Goal: Task Accomplishment & Management: Manage account settings

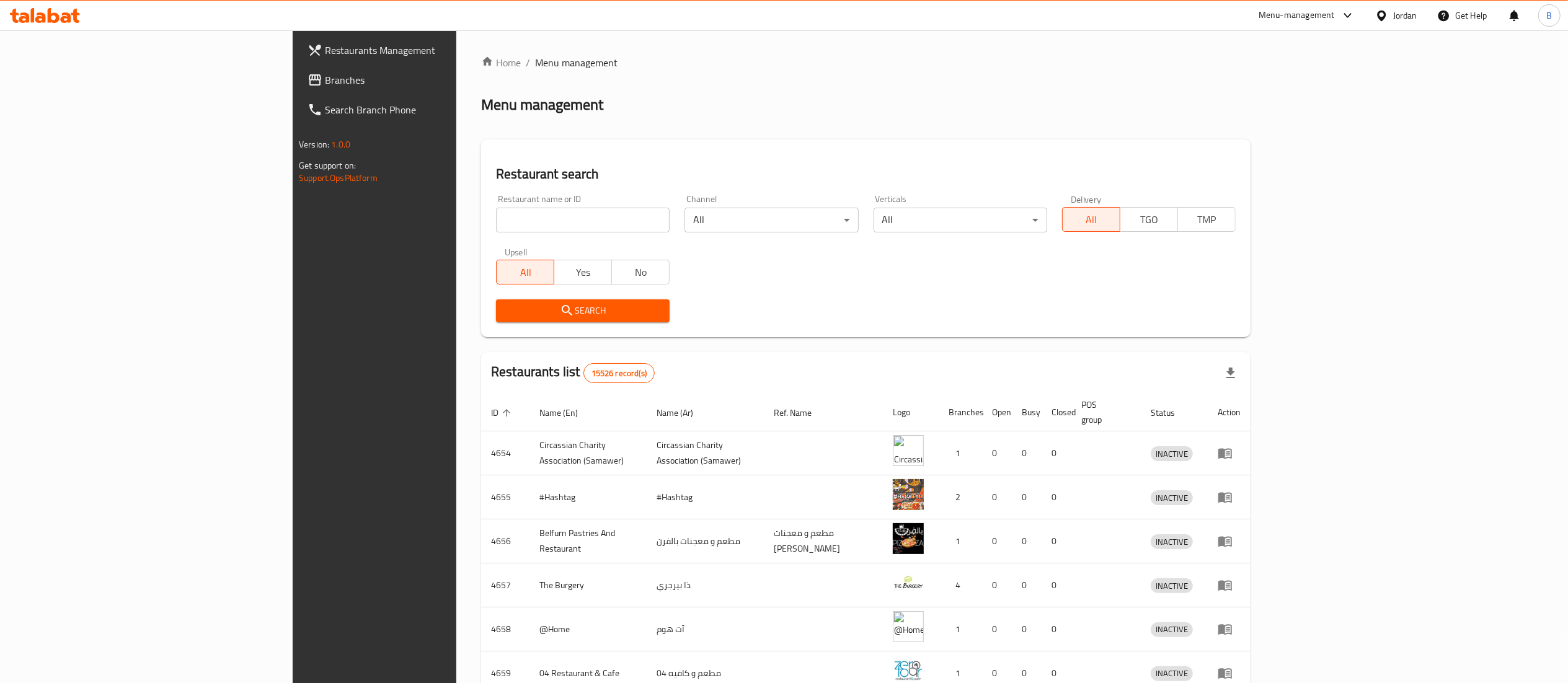
click at [325, 77] on span "Branches" at bounding box center [434, 79] width 219 height 15
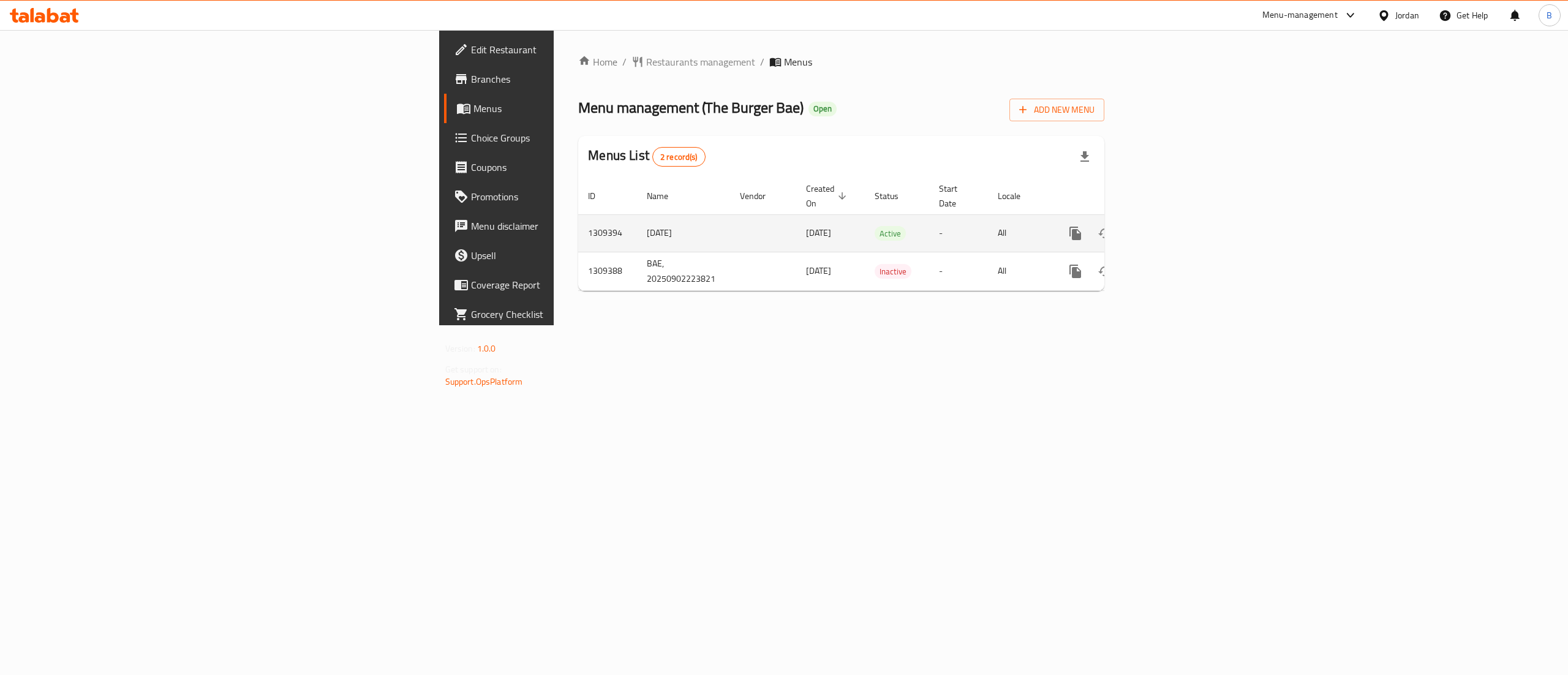
click at [1178, 224] on link "enhanced table" at bounding box center [1164, 233] width 30 height 30
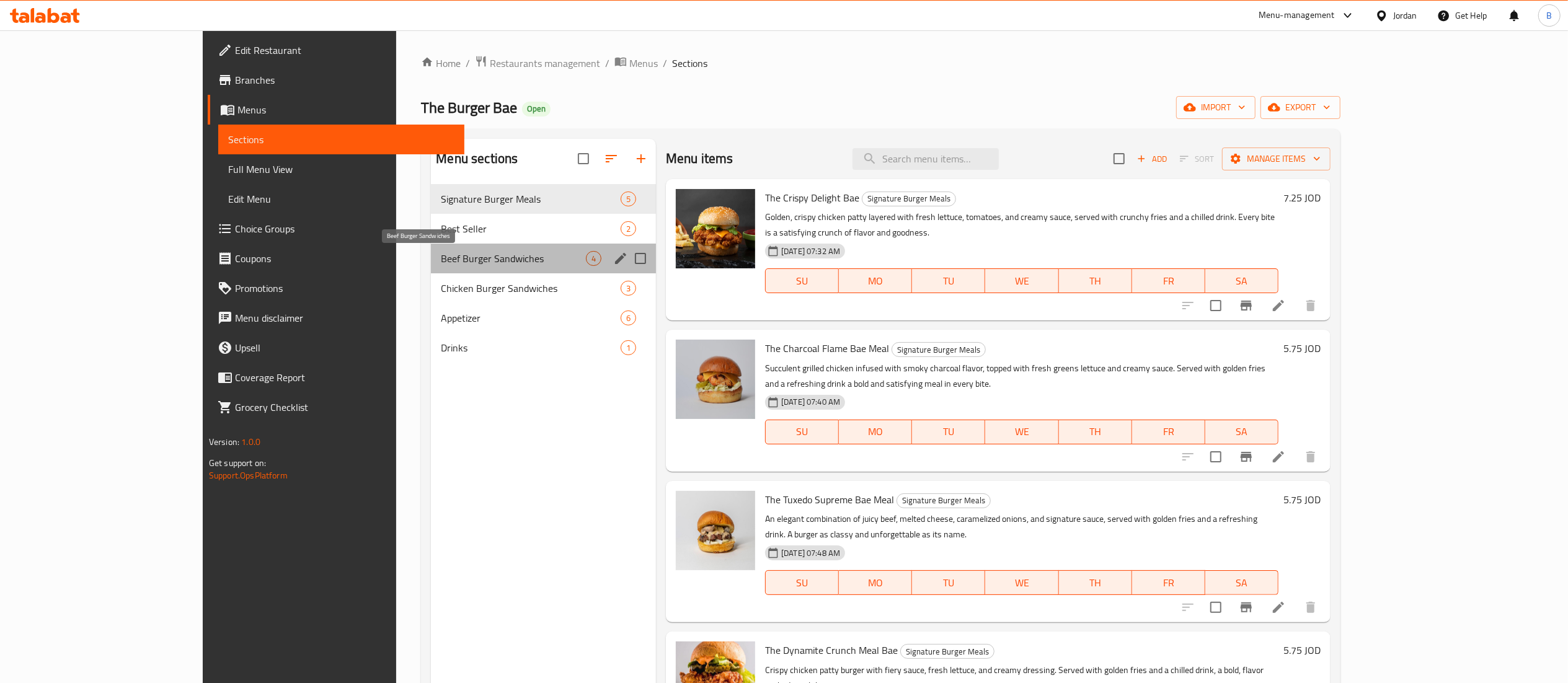
click at [454, 255] on span "Beef Burger Sandwiches" at bounding box center [513, 258] width 145 height 15
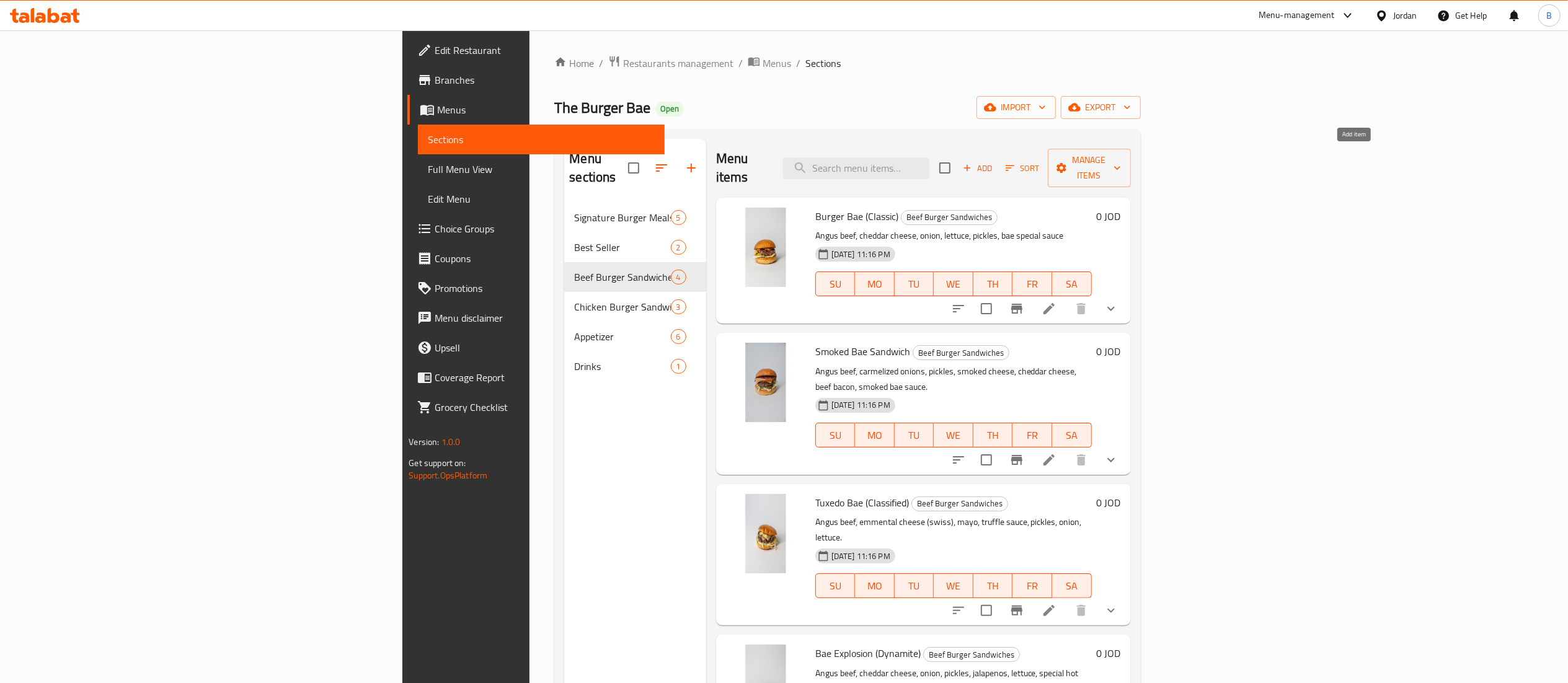
click at [994, 161] on span "Add" at bounding box center [978, 168] width 33 height 14
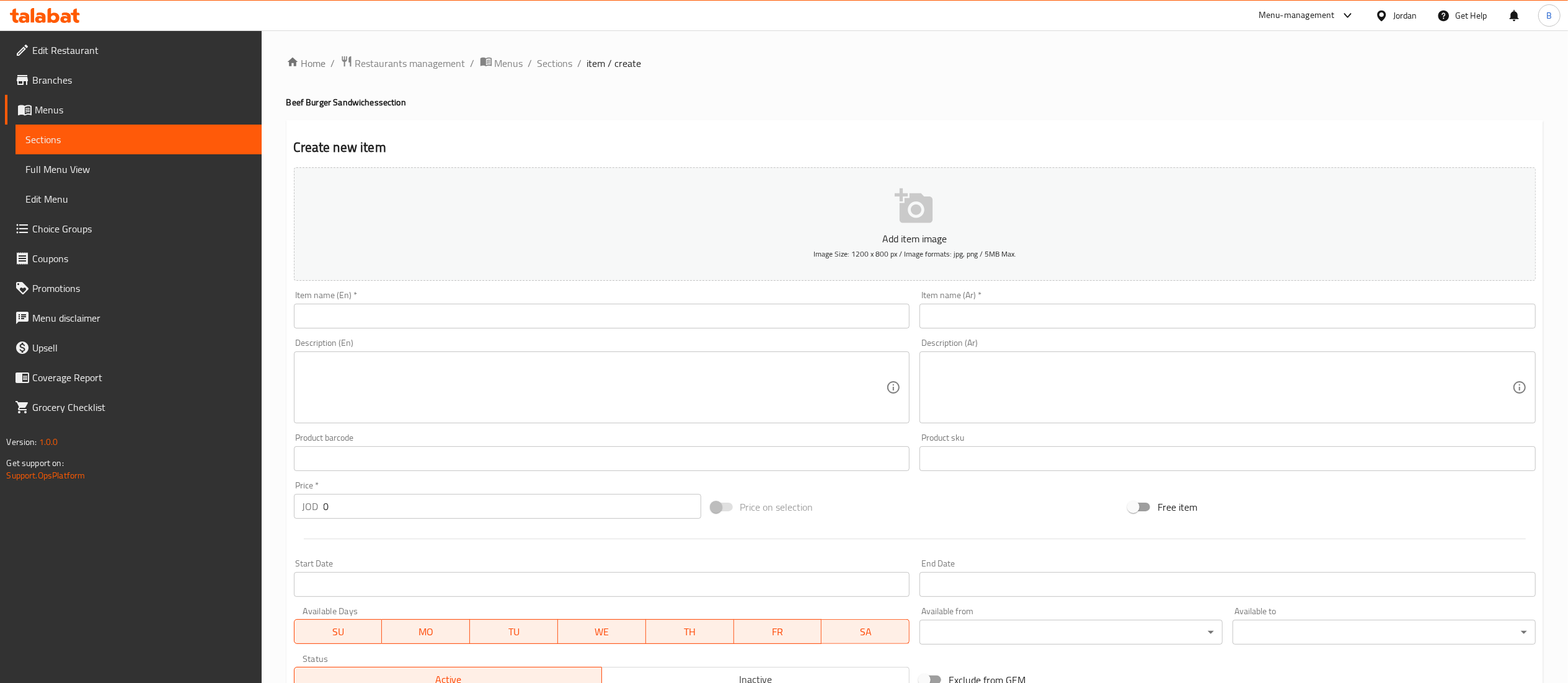
click at [640, 307] on input "text" at bounding box center [601, 316] width 616 height 25
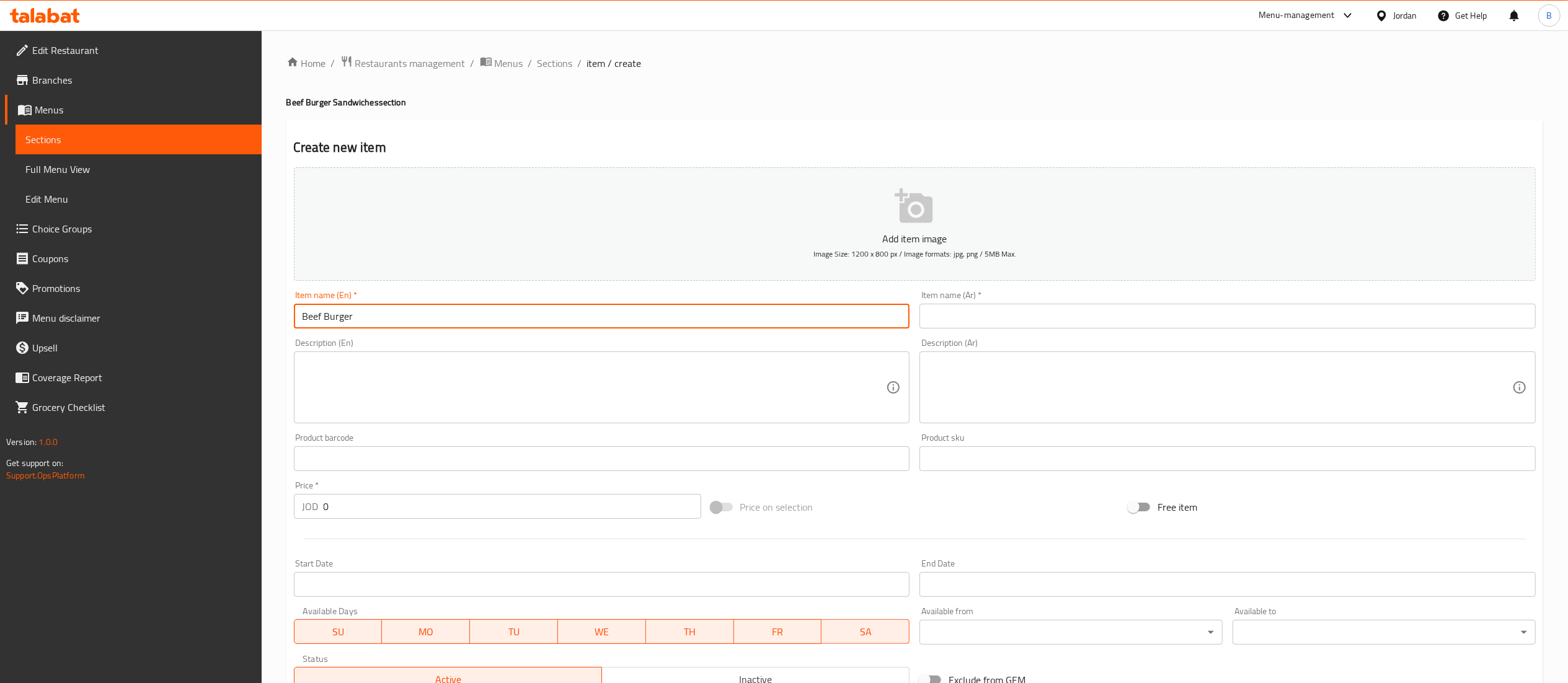
type input "Beef Burger"
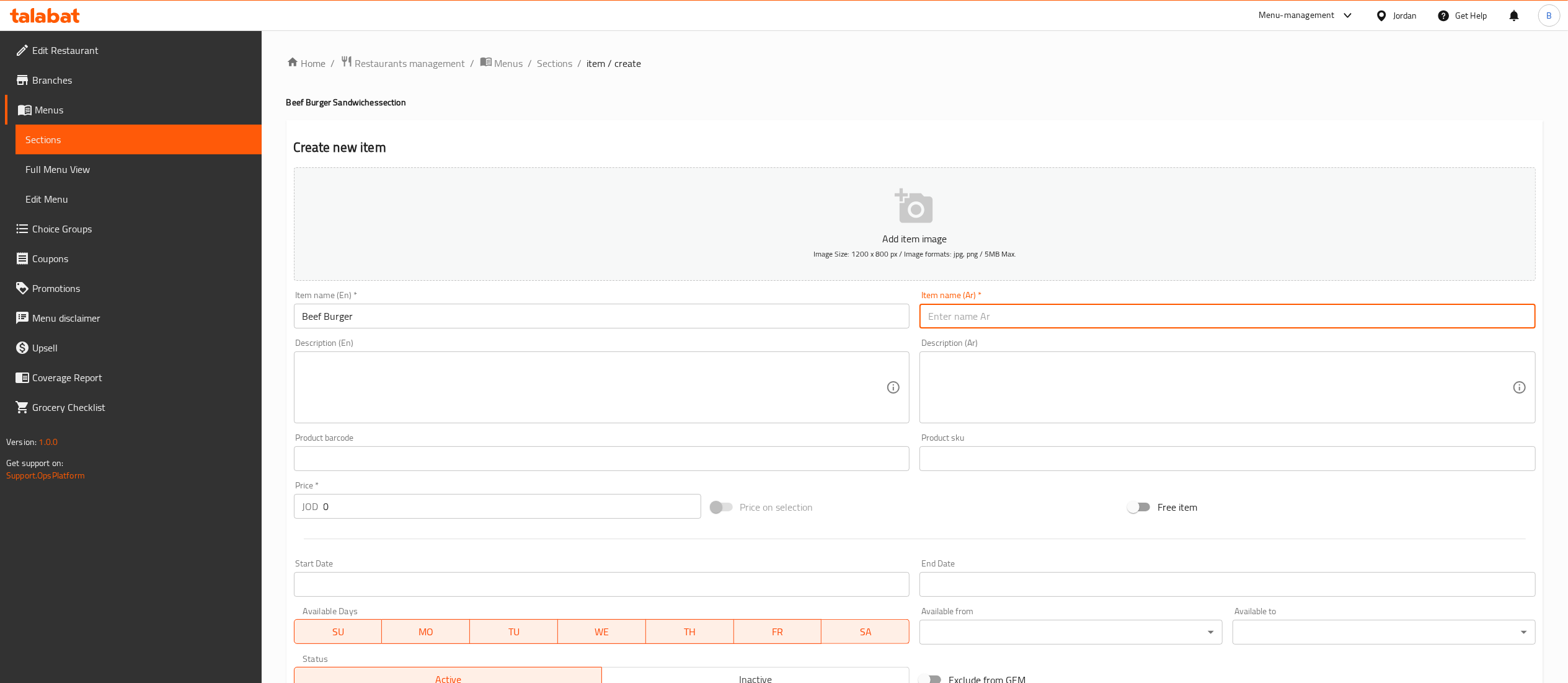
click at [970, 307] on input "text" at bounding box center [1227, 316] width 616 height 25
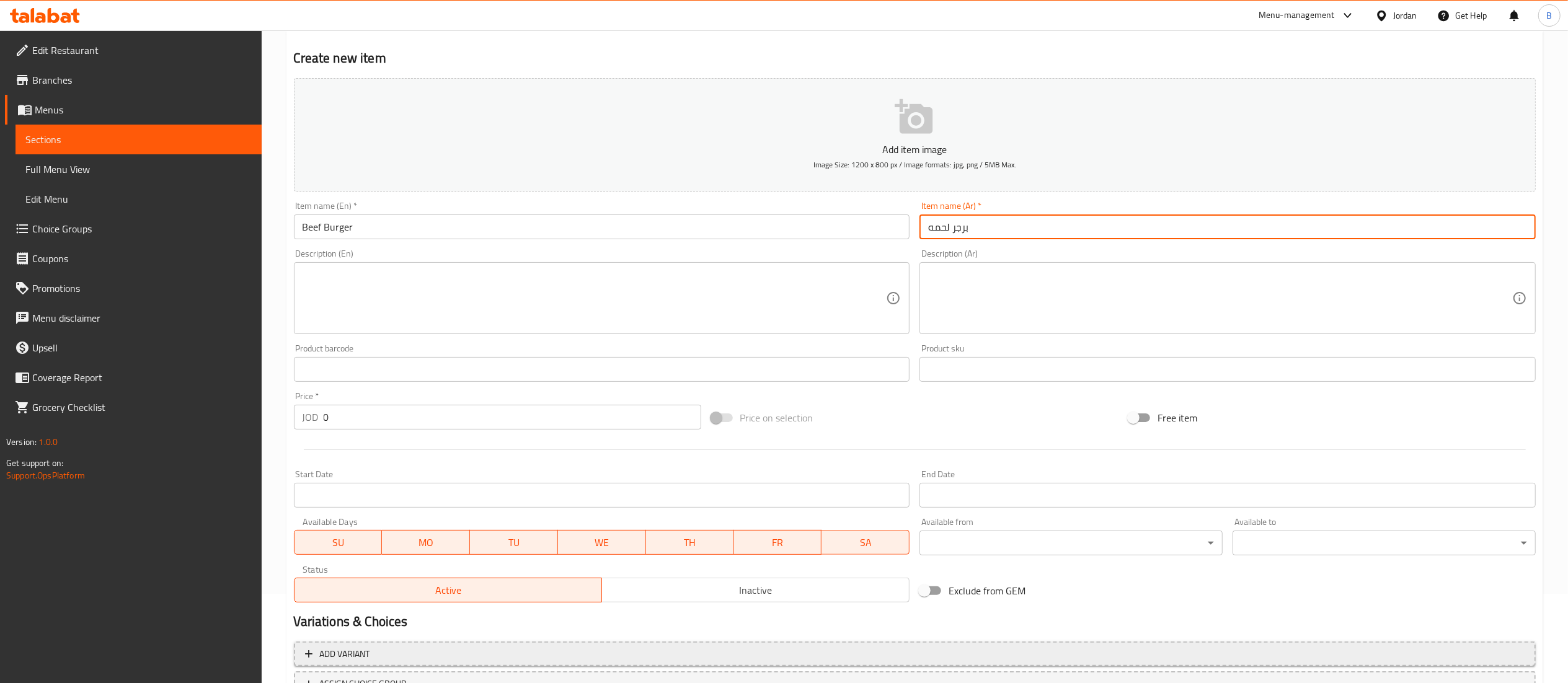
scroll to position [191, 0]
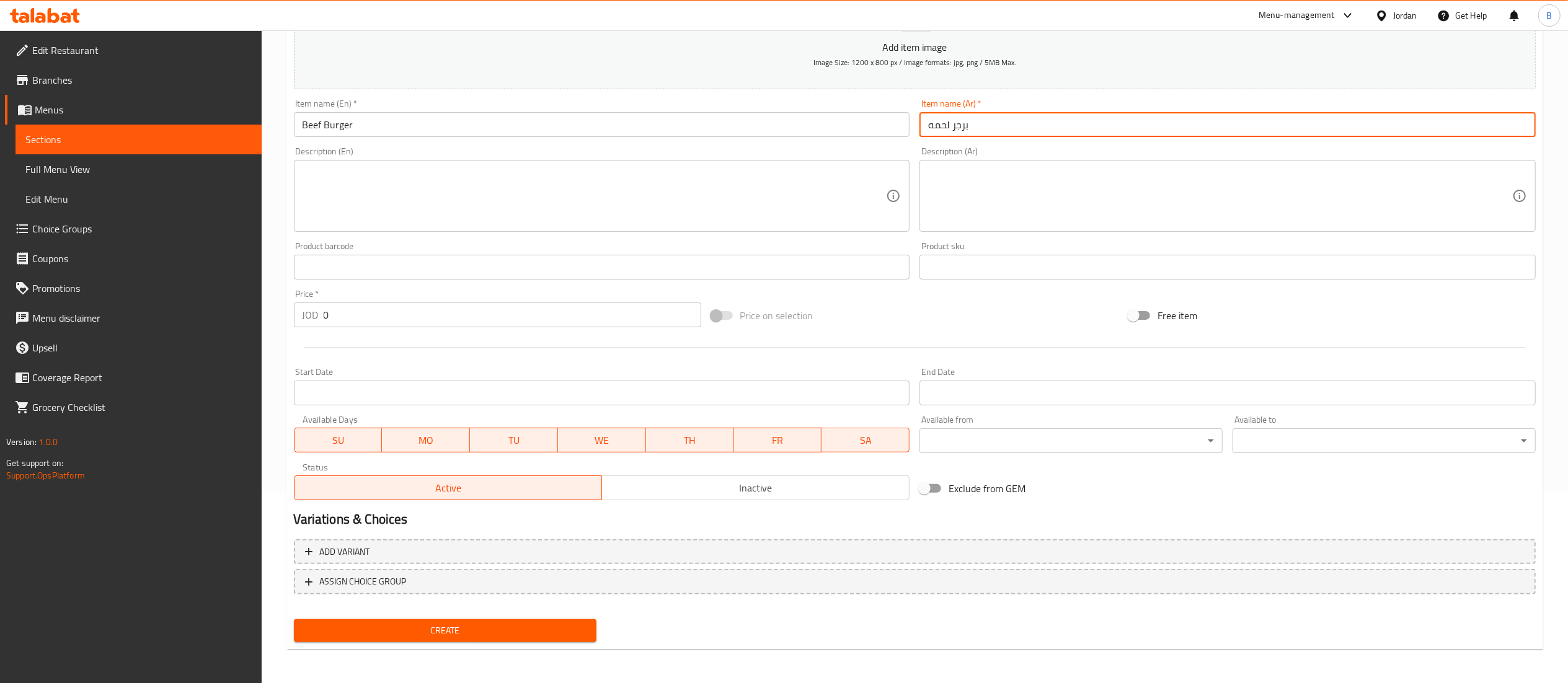
type input "برجر لحمه"
click at [420, 626] on span "Create" at bounding box center [445, 631] width 283 height 15
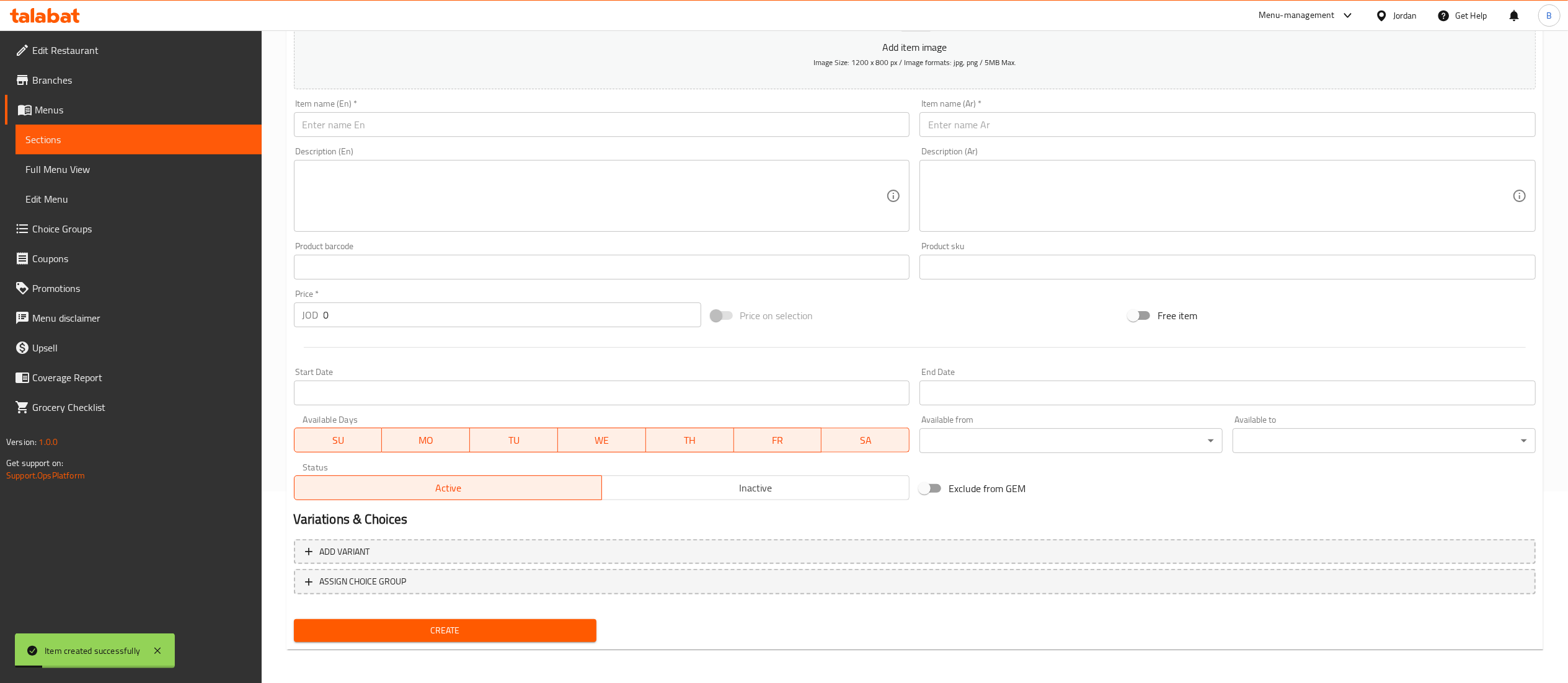
click at [137, 223] on span "Choice Groups" at bounding box center [141, 228] width 219 height 15
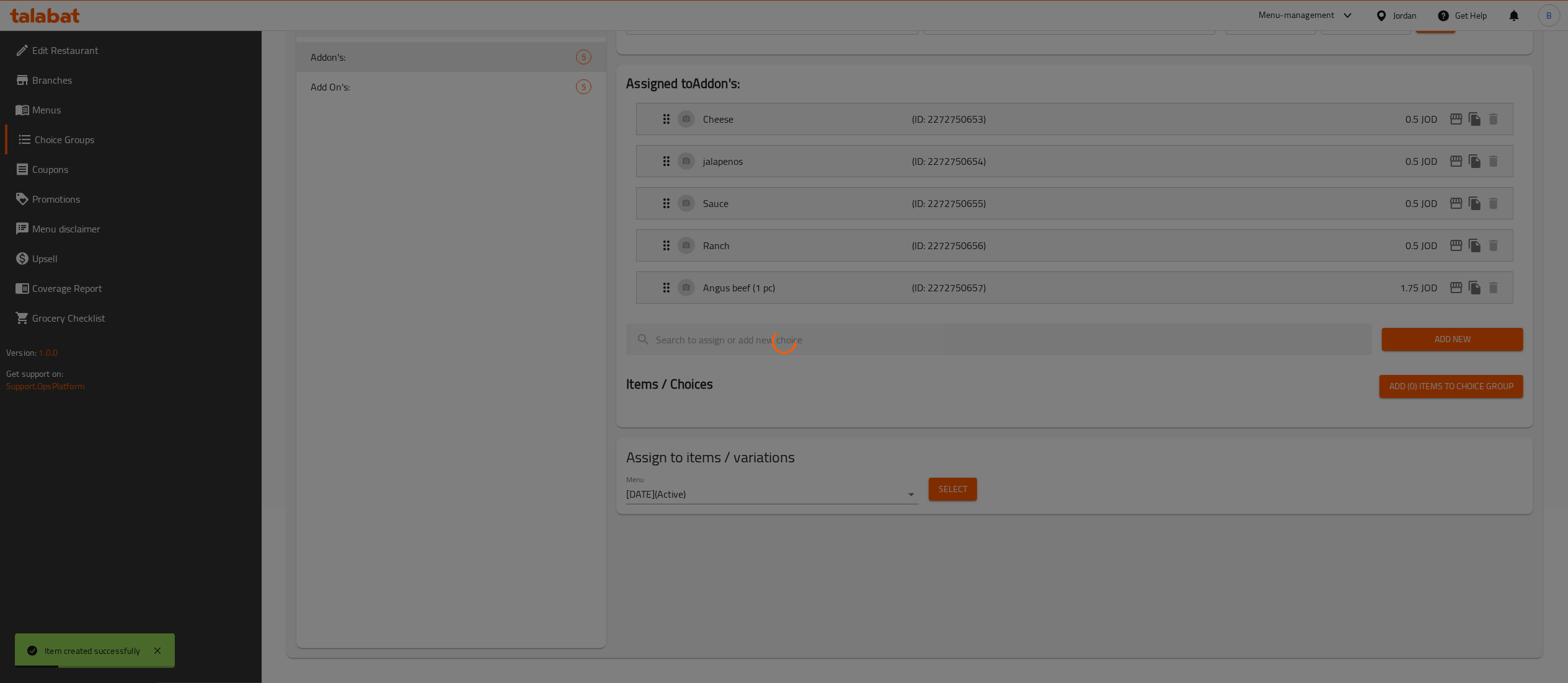
scroll to position [52, 0]
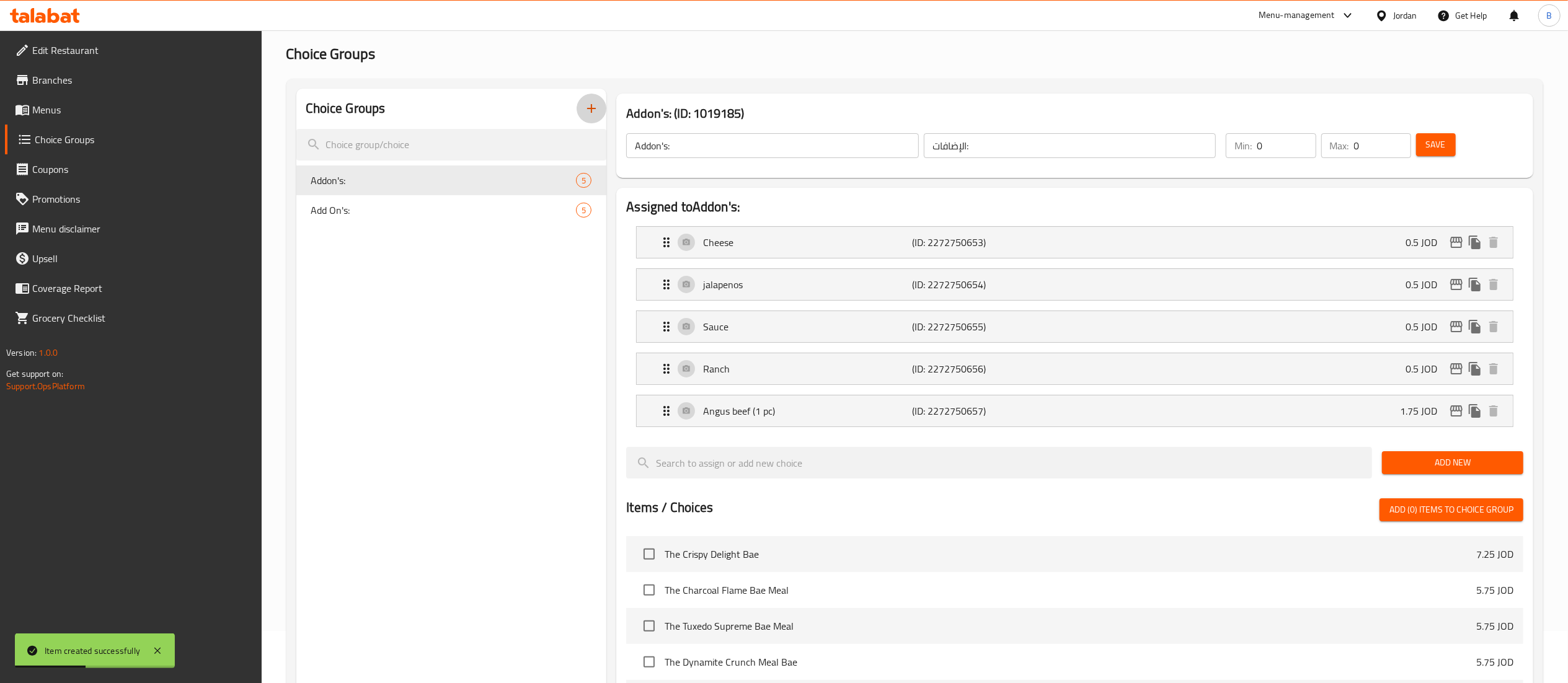
click at [589, 96] on button "button" at bounding box center [591, 108] width 30 height 30
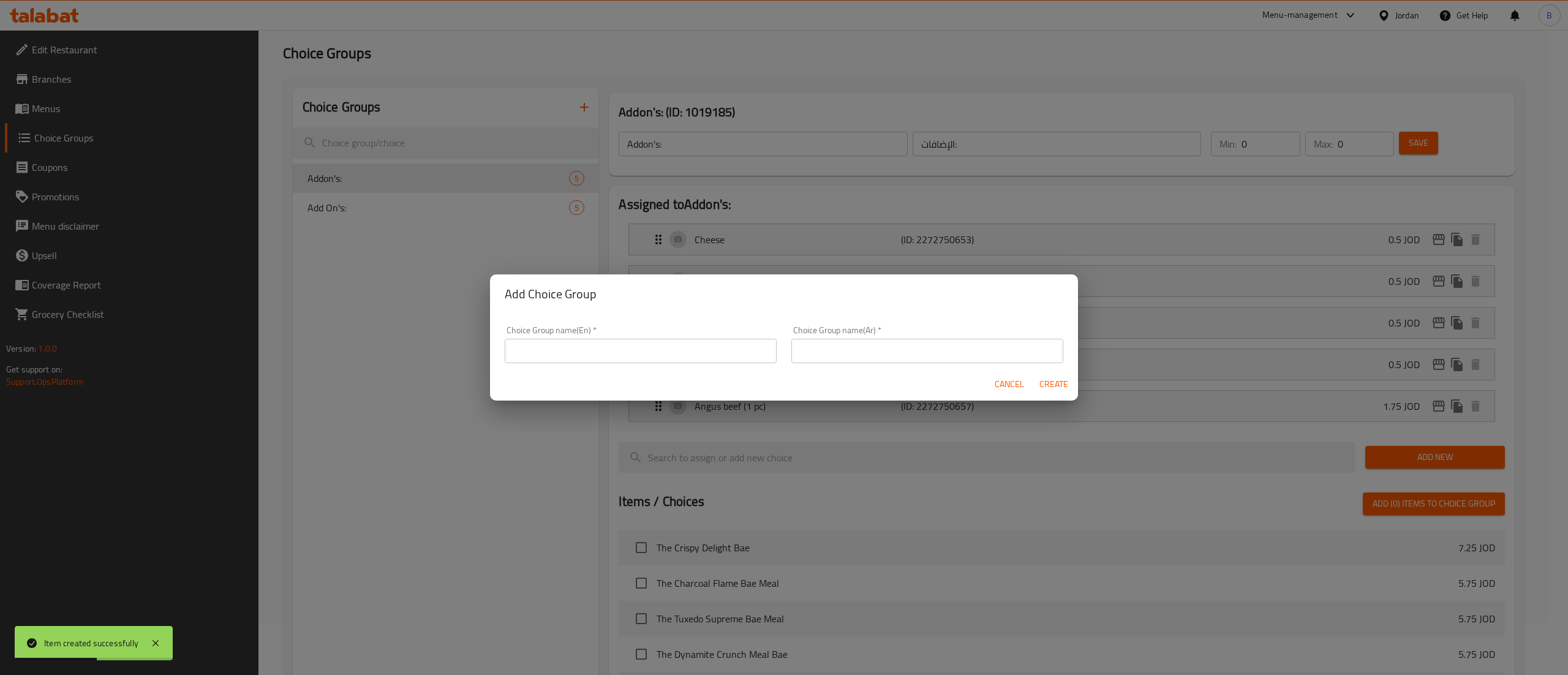
click at [569, 339] on input "text" at bounding box center [640, 351] width 272 height 25
type input "your choice of:"
drag, startPoint x: 914, startPoint y: 351, endPoint x: 914, endPoint y: 359, distance: 8.0
click at [914, 351] on input "text" at bounding box center [927, 351] width 272 height 25
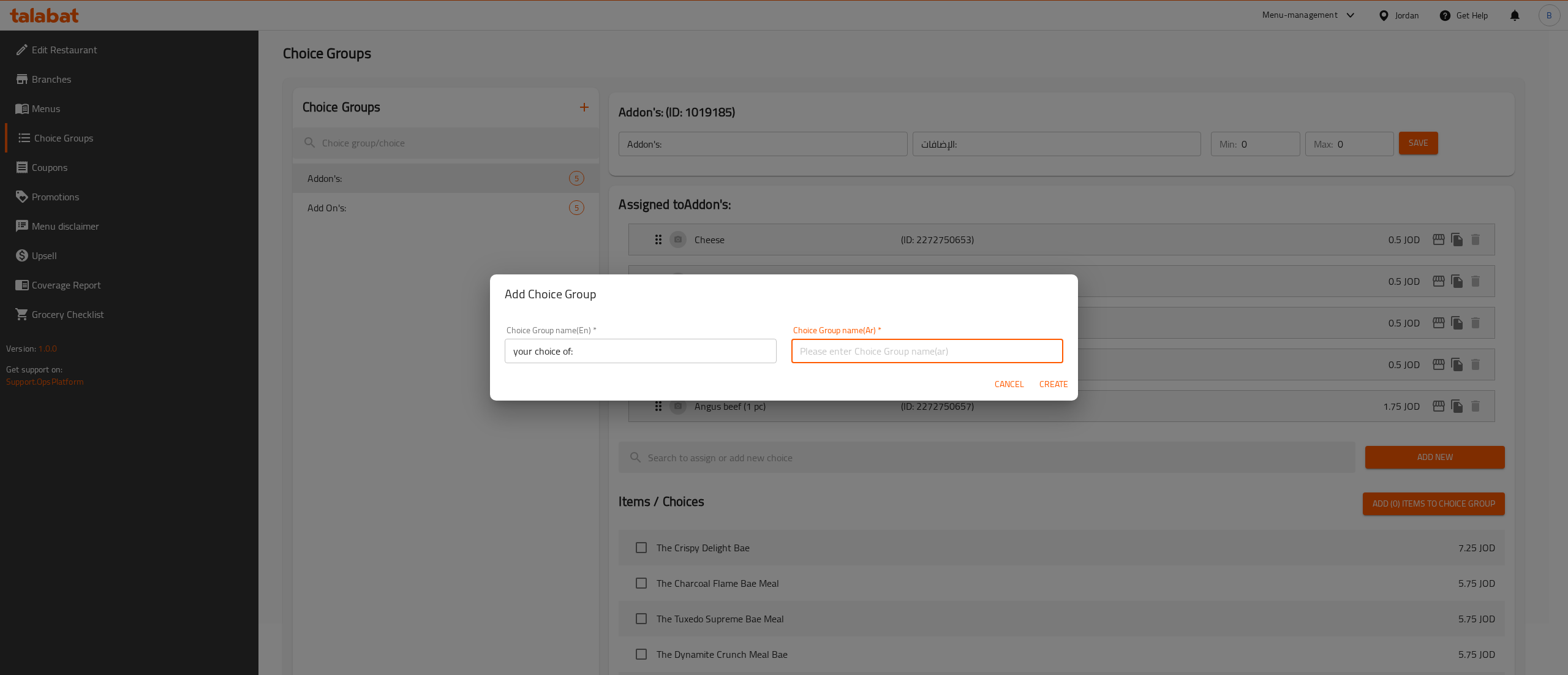
type input "اختيارك من"
click at [1047, 384] on span "Create" at bounding box center [1054, 384] width 30 height 15
type input "your choice of:"
type input "اختيارك من"
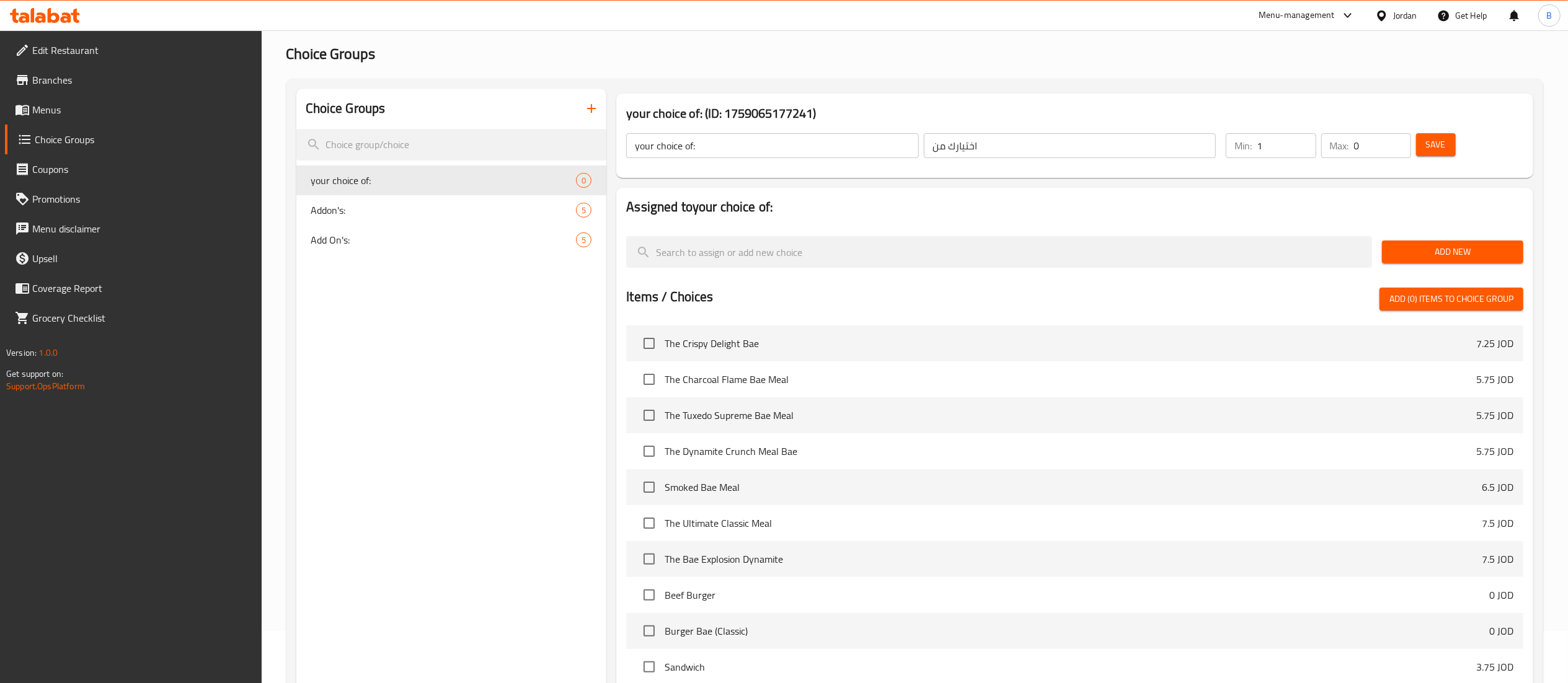
type input "1"
click at [1307, 136] on input "1" at bounding box center [1286, 145] width 59 height 25
type input "1"
click at [1400, 139] on input "1" at bounding box center [1382, 145] width 57 height 25
click at [1427, 140] on span "Save" at bounding box center [1436, 145] width 20 height 15
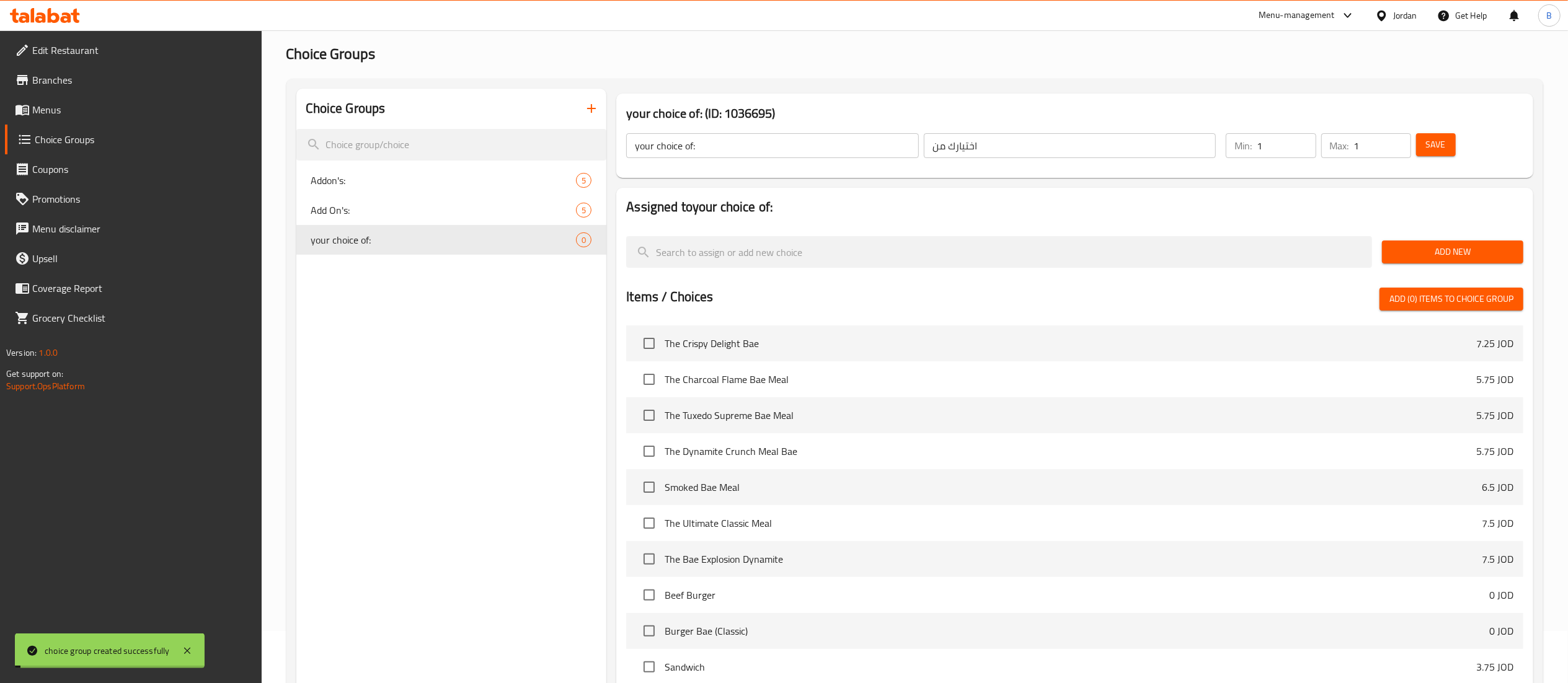
click at [1445, 255] on span "Add New" at bounding box center [1453, 252] width 122 height 15
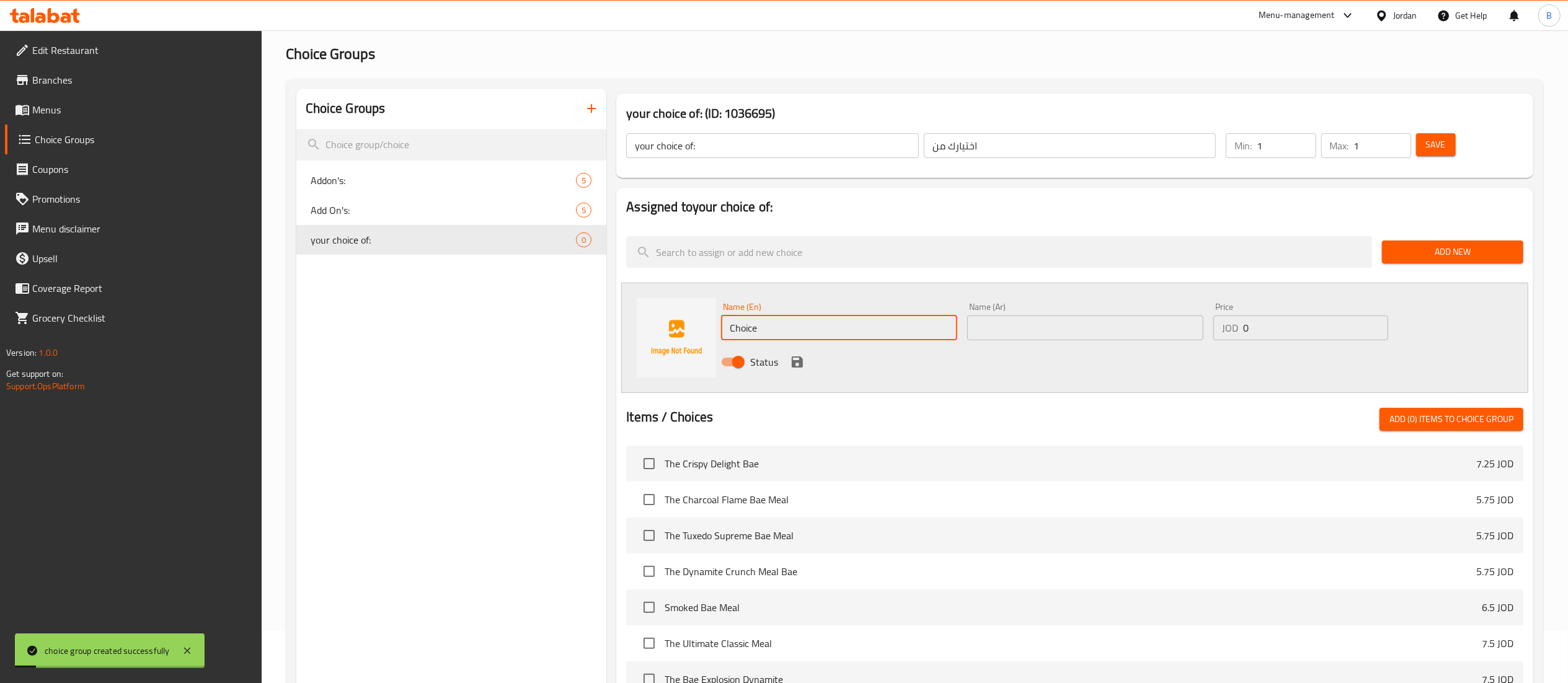
drag, startPoint x: 867, startPoint y: 331, endPoint x: 333, endPoint y: 324, distance: 534.0
click at [377, 324] on div "Choice Groups Addon's: 5 Add On's: 5 your choice of: 0 your choice of: (ID: 103…" at bounding box center [917, 521] width 1242 height 863
type input "double"
click at [1065, 329] on input "text" at bounding box center [1085, 327] width 236 height 25
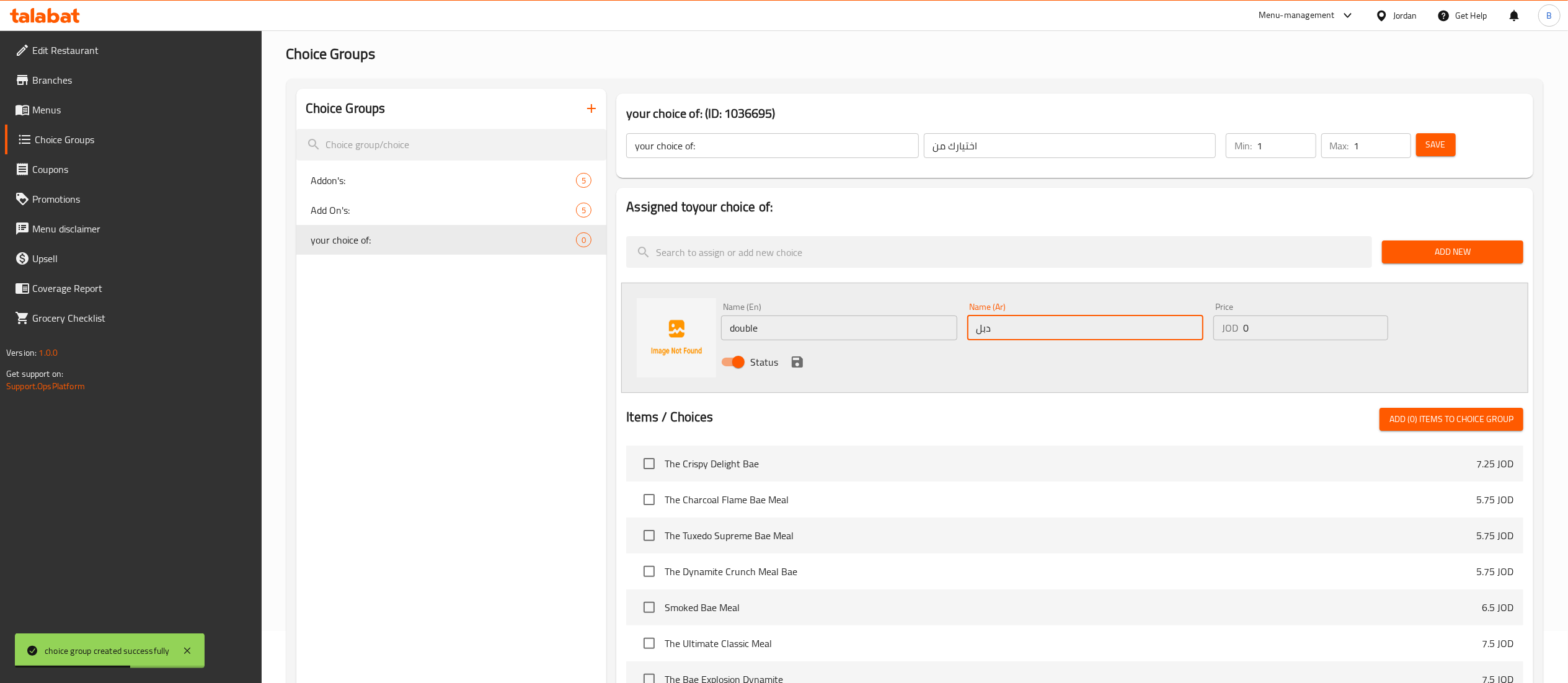
type input "دبل"
drag, startPoint x: 1282, startPoint y: 327, endPoint x: 1077, endPoint y: 329, distance: 205.0
click at [1096, 327] on div "Name (En) double Name (En) Name (Ar) دبل Name (Ar) Price JOD 0 Price Status" at bounding box center [1085, 338] width 738 height 81
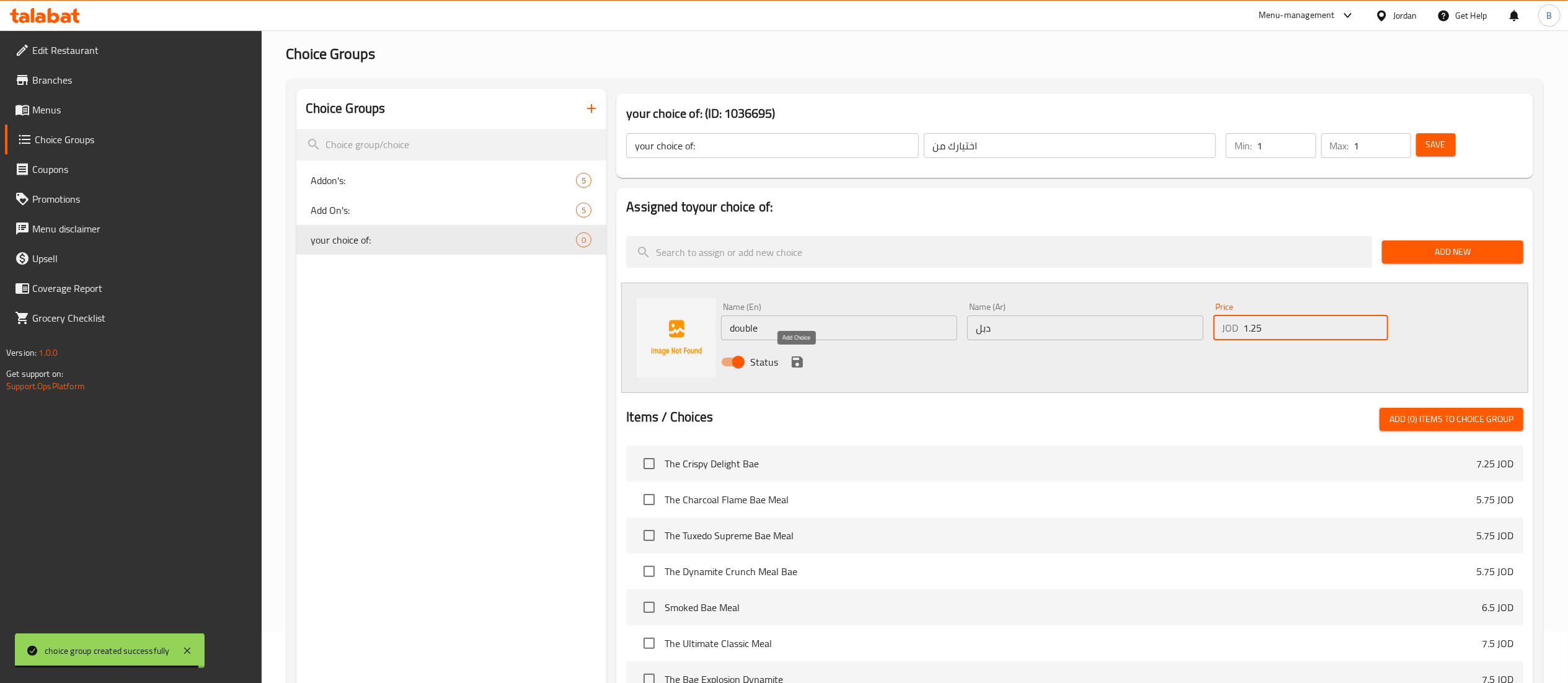
type input "1.25"
click at [789, 359] on button "save" at bounding box center [797, 361] width 19 height 19
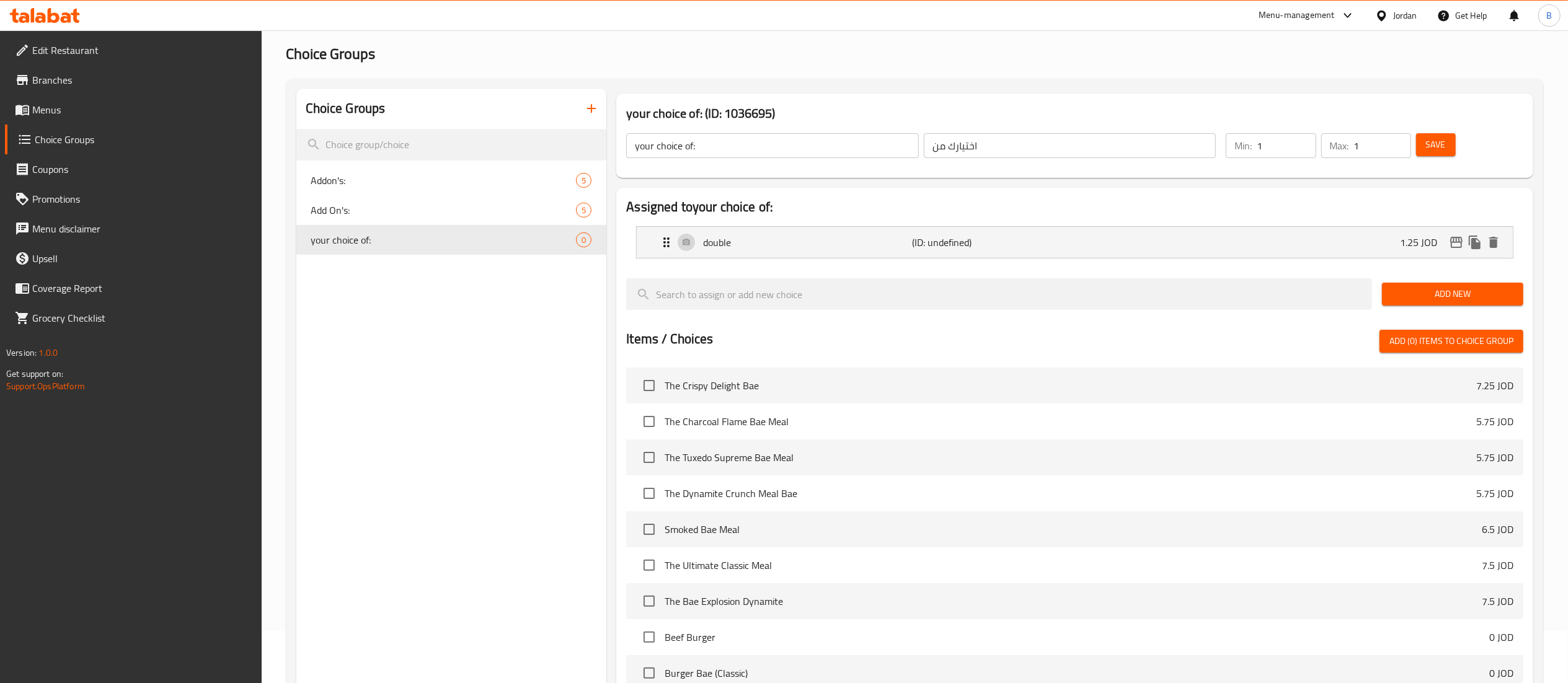
click at [1384, 290] on button "Add New" at bounding box center [1452, 294] width 141 height 23
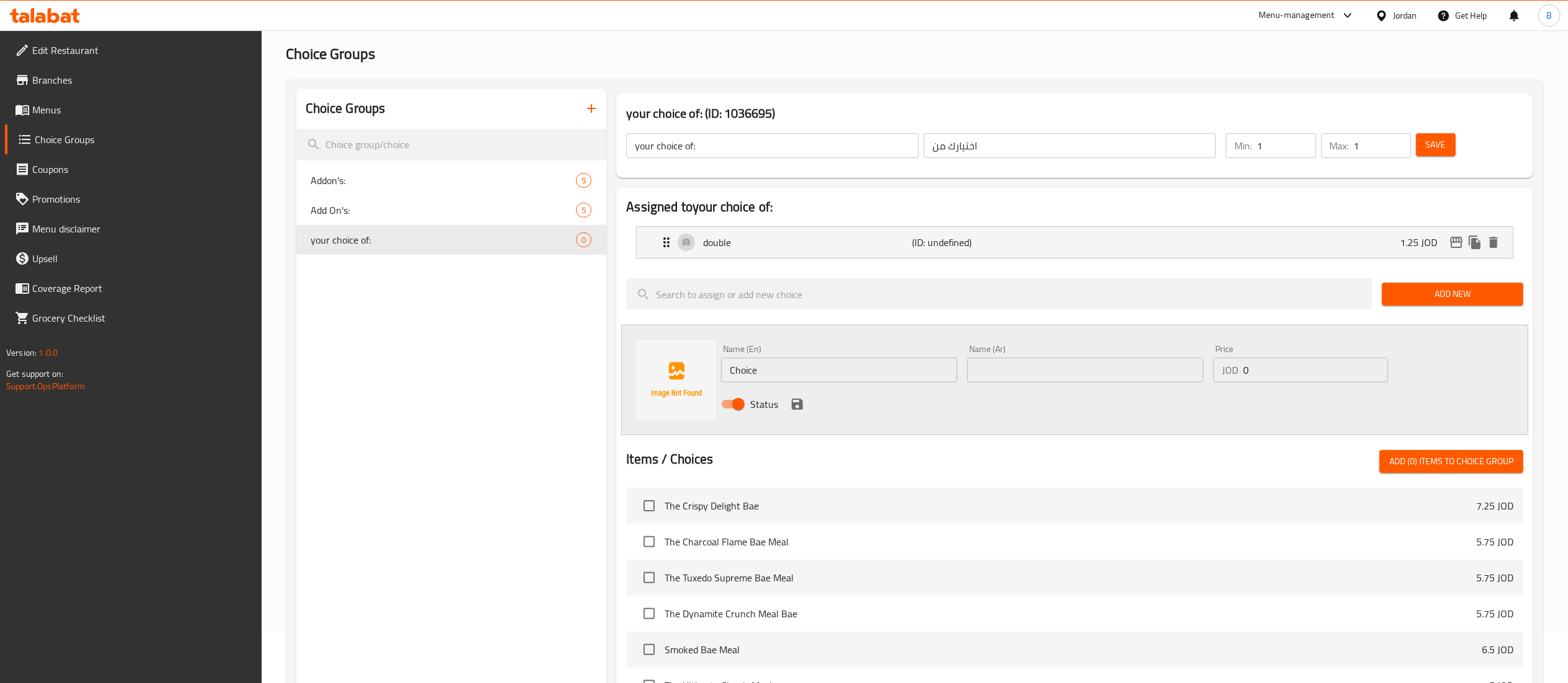
drag, startPoint x: 834, startPoint y: 377, endPoint x: 0, endPoint y: 336, distance: 835.0
click at [139, 356] on div "Edit Restaurant Branches Menus Choice Groups Coupons Promotions Menu disclaimer…" at bounding box center [784, 503] width 1568 height 1051
type input "triple"
click at [1110, 364] on input "text" at bounding box center [1085, 370] width 236 height 25
type input "تربل"
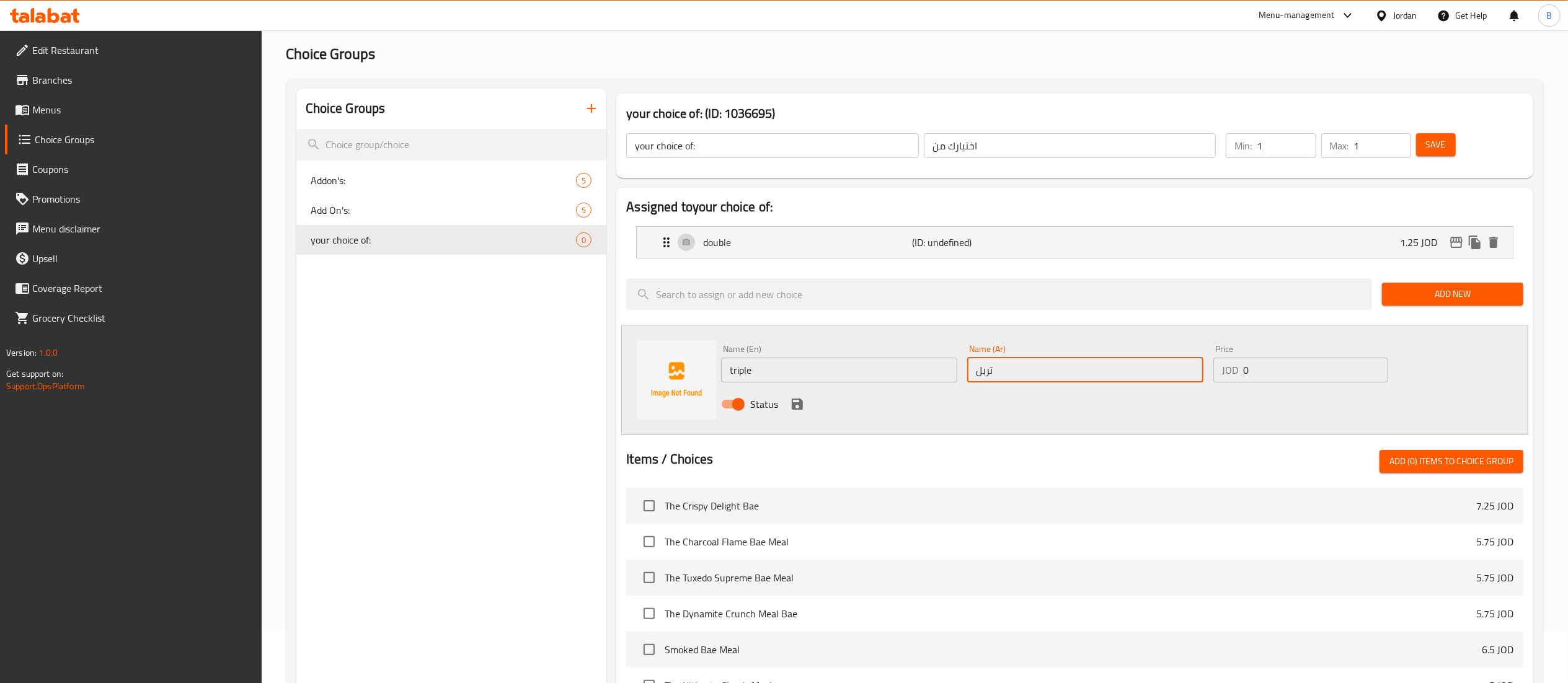
drag, startPoint x: 1320, startPoint y: 375, endPoint x: 898, endPoint y: 372, distance: 422.0
click at [967, 367] on div "Name (En) triple Name (En) Name (Ar) تربل Name (Ar) Price JOD 0 Price Status" at bounding box center [1085, 380] width 738 height 81
type input "2.5"
click at [801, 409] on icon "save" at bounding box center [796, 404] width 11 height 11
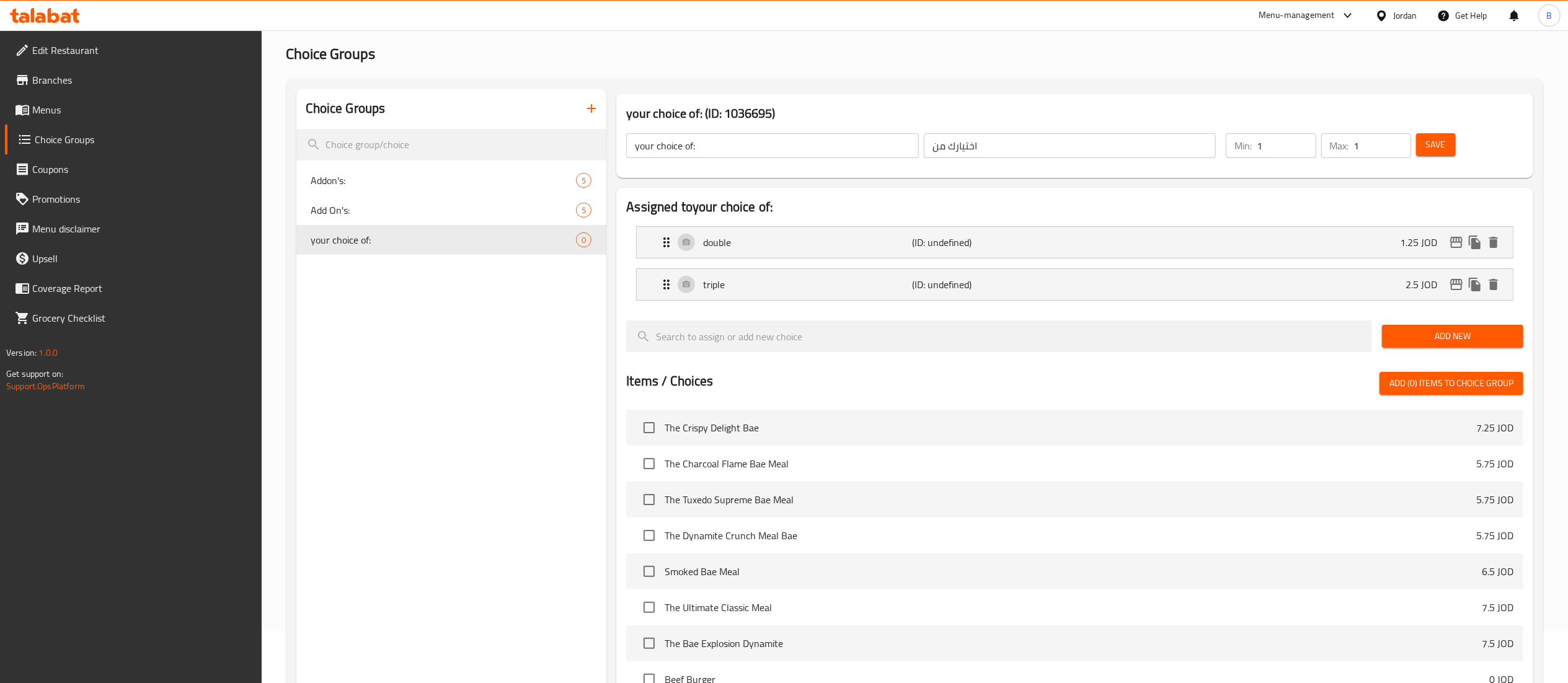
click at [1442, 148] on span "Save" at bounding box center [1436, 145] width 20 height 15
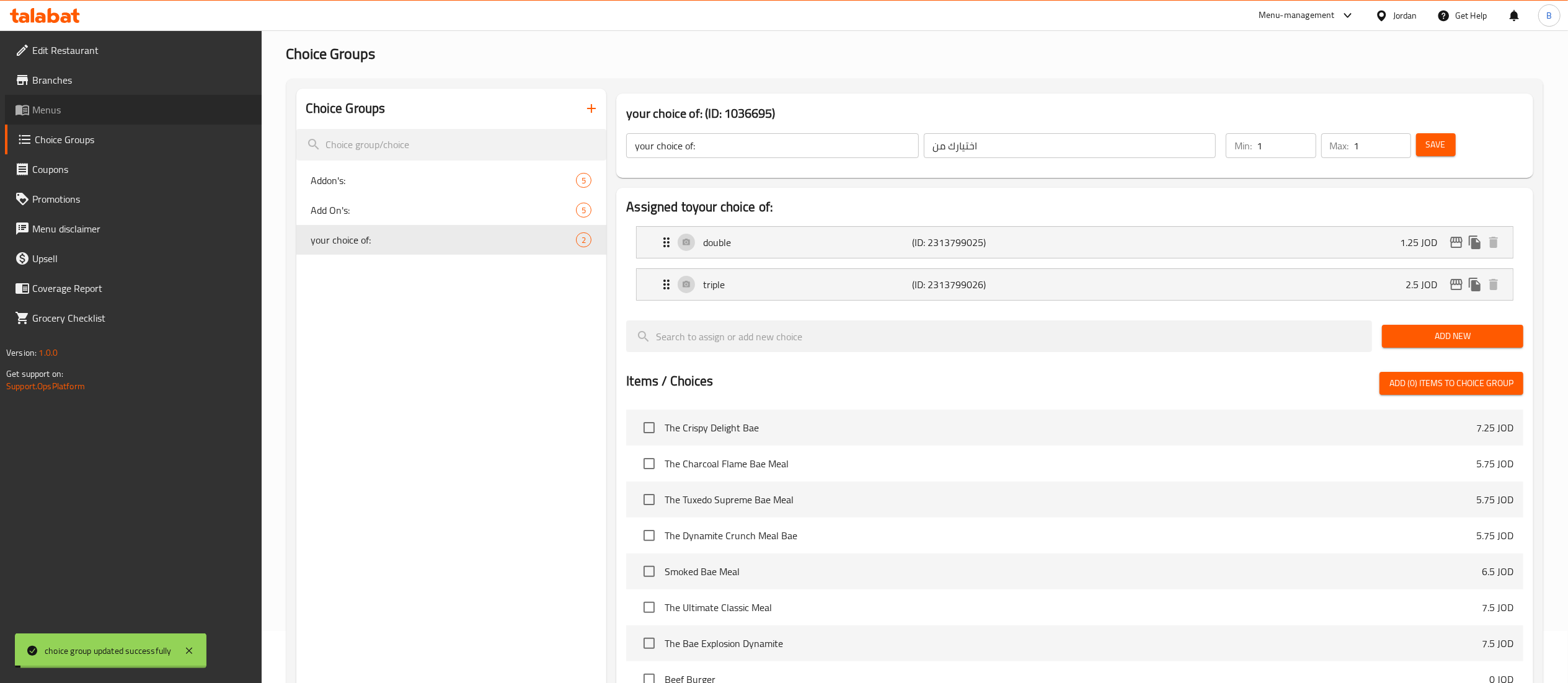
click at [70, 116] on span "Menus" at bounding box center [141, 109] width 219 height 15
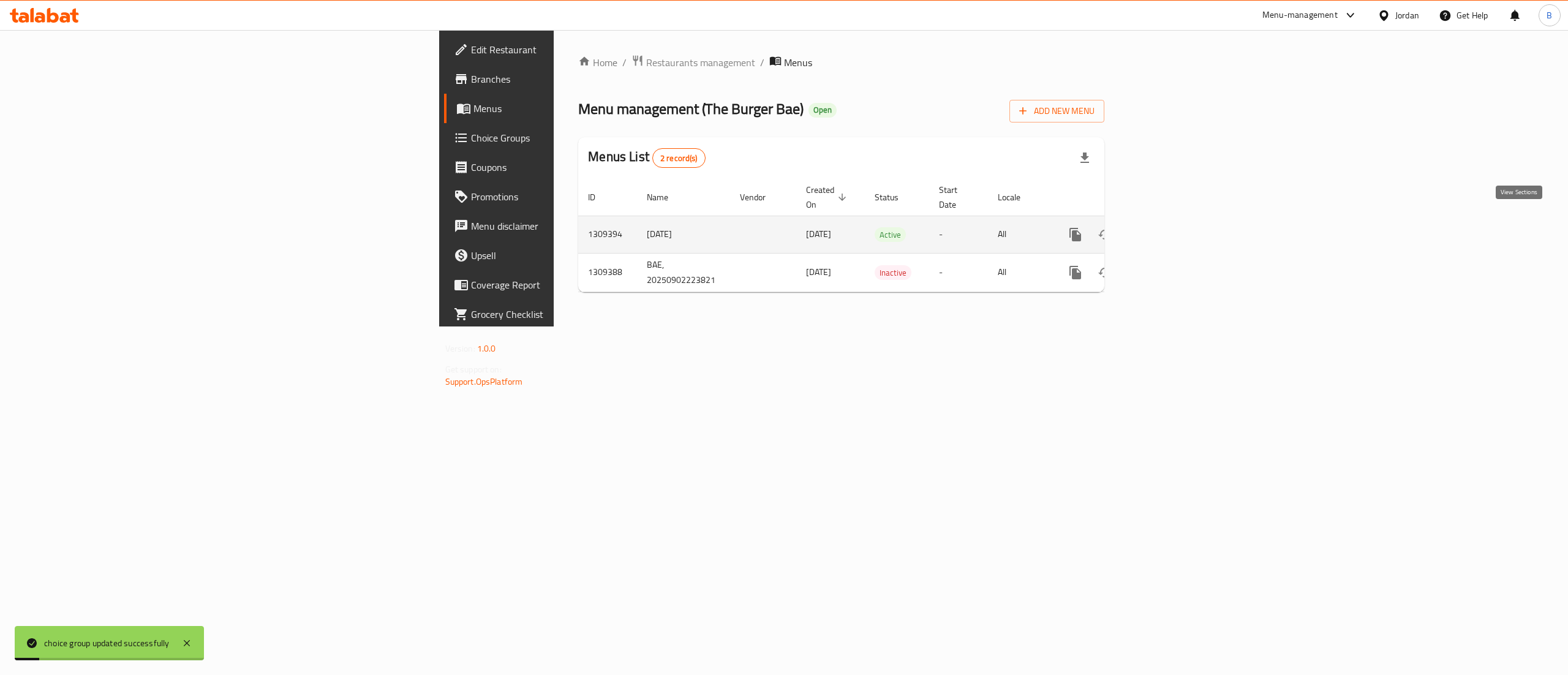
click at [1169, 229] on icon "enhanced table" at bounding box center [1163, 234] width 11 height 11
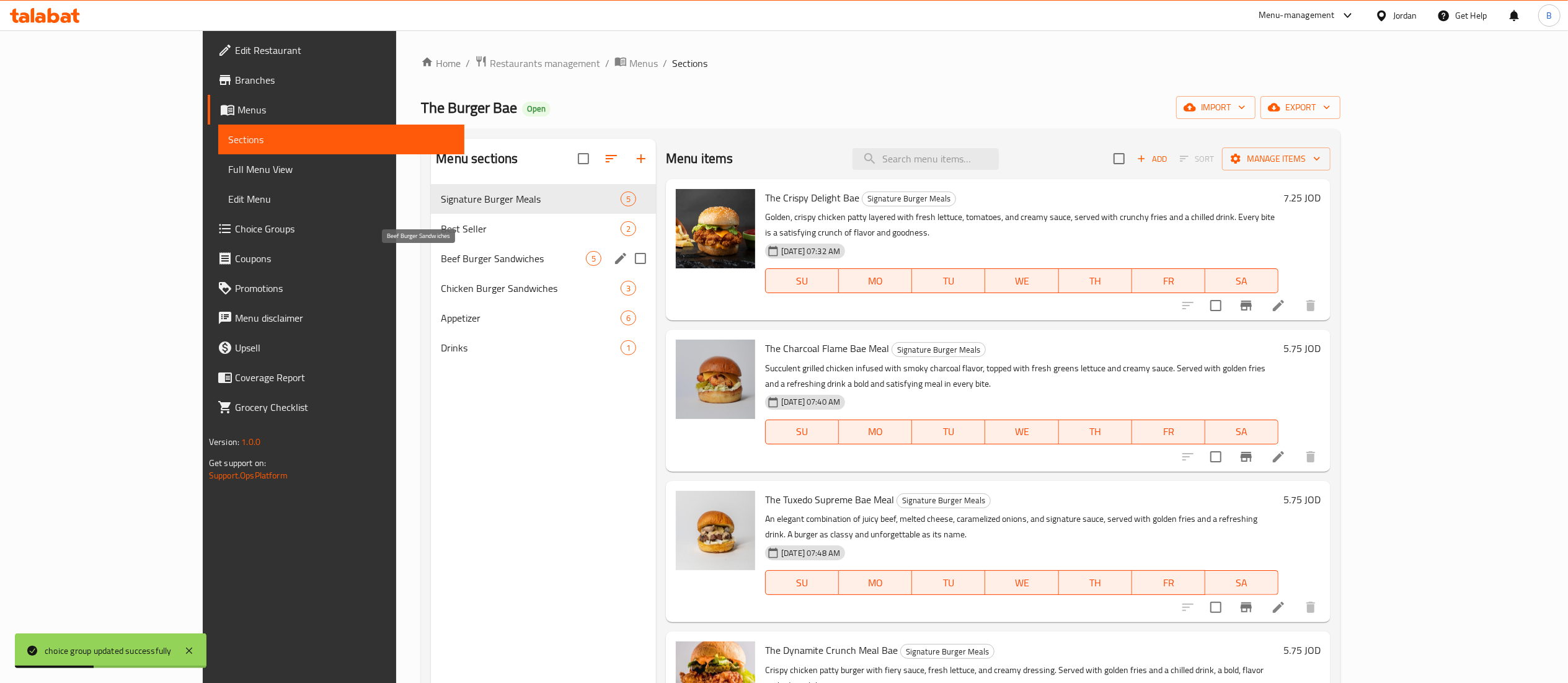
click at [441, 258] on span "Beef Burger Sandwiches" at bounding box center [513, 258] width 145 height 15
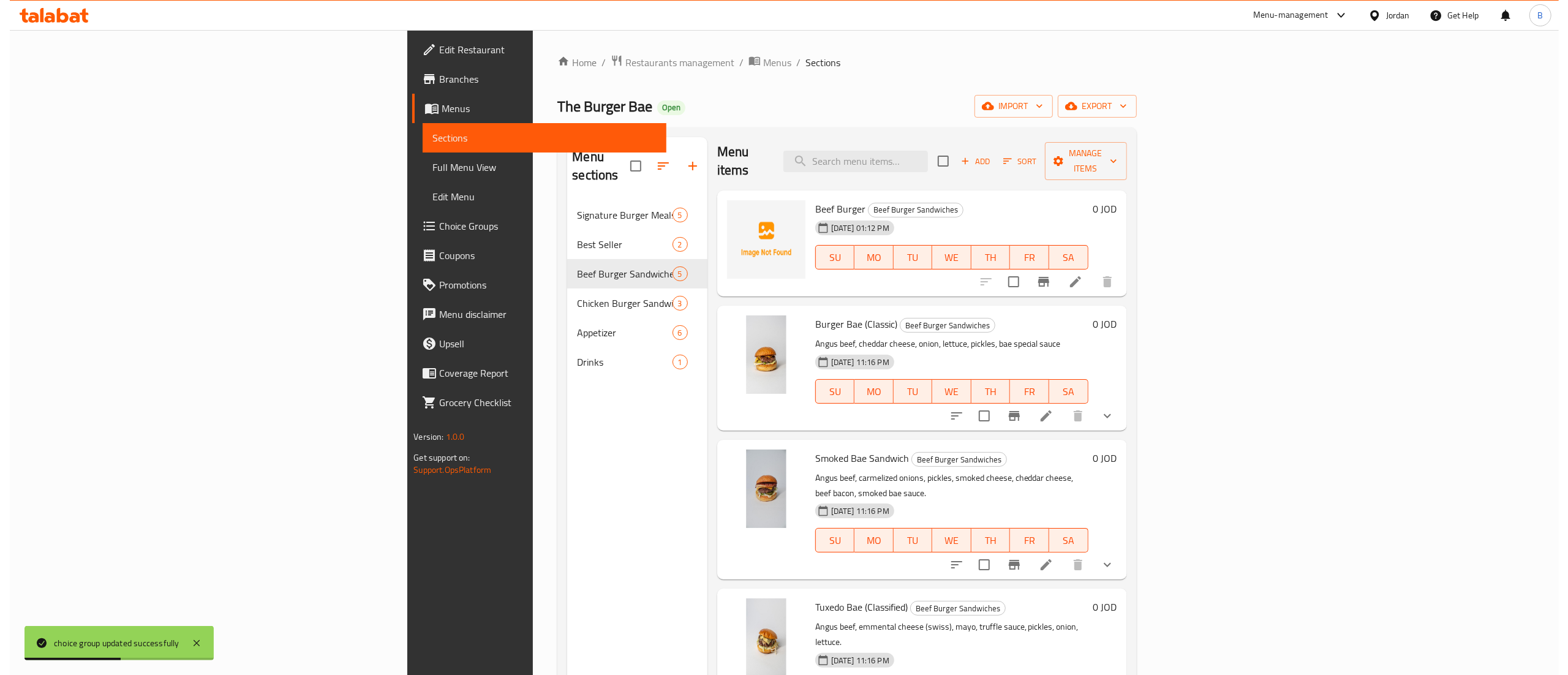
scroll to position [6, 0]
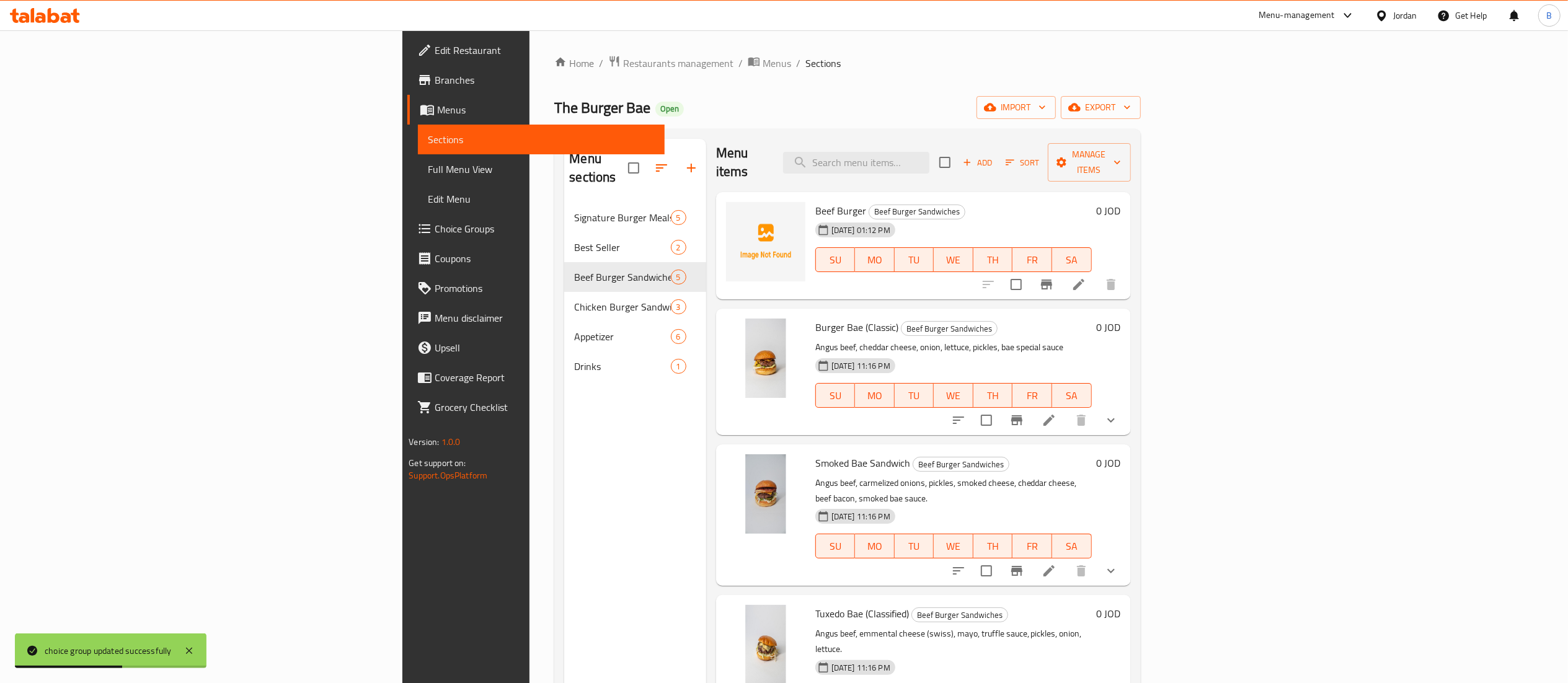
click at [1086, 277] on icon at bounding box center [1079, 284] width 15 height 15
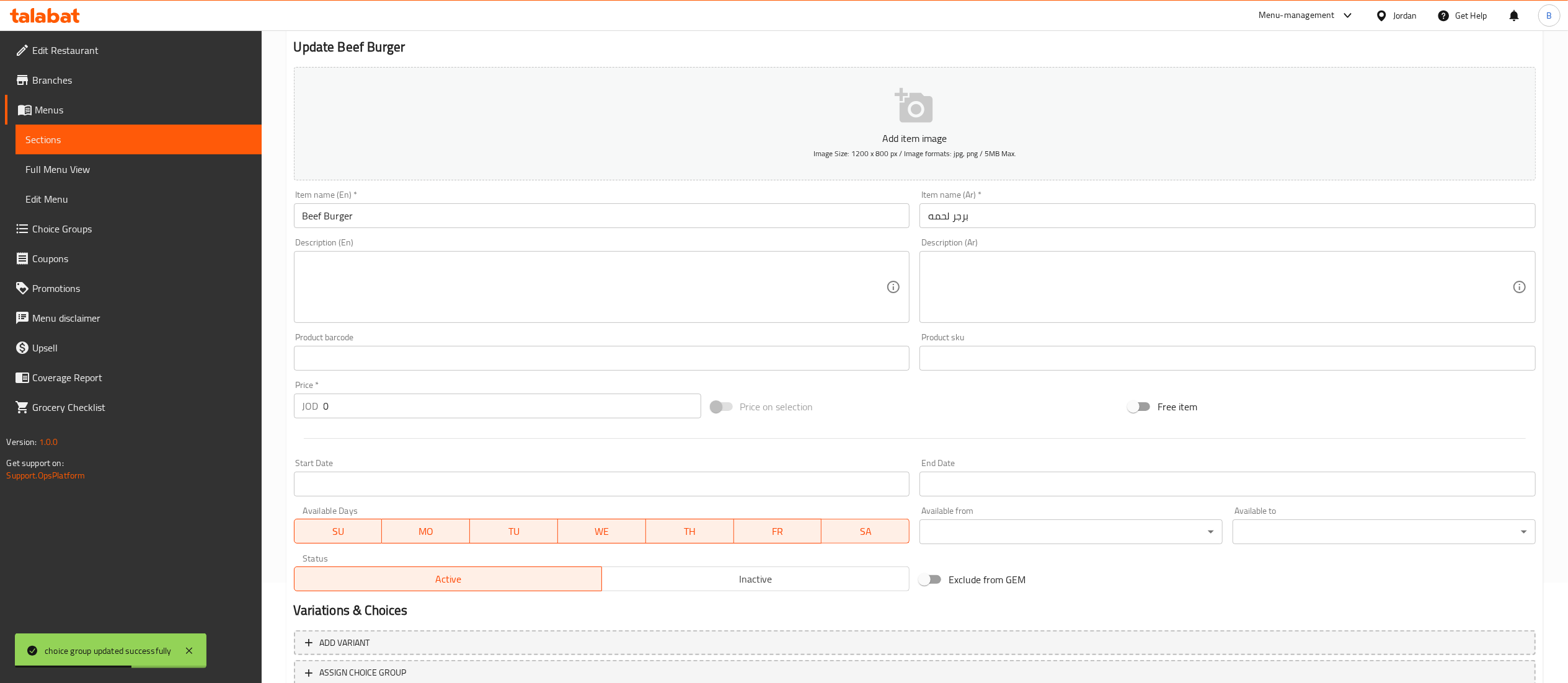
scroll to position [191, 0]
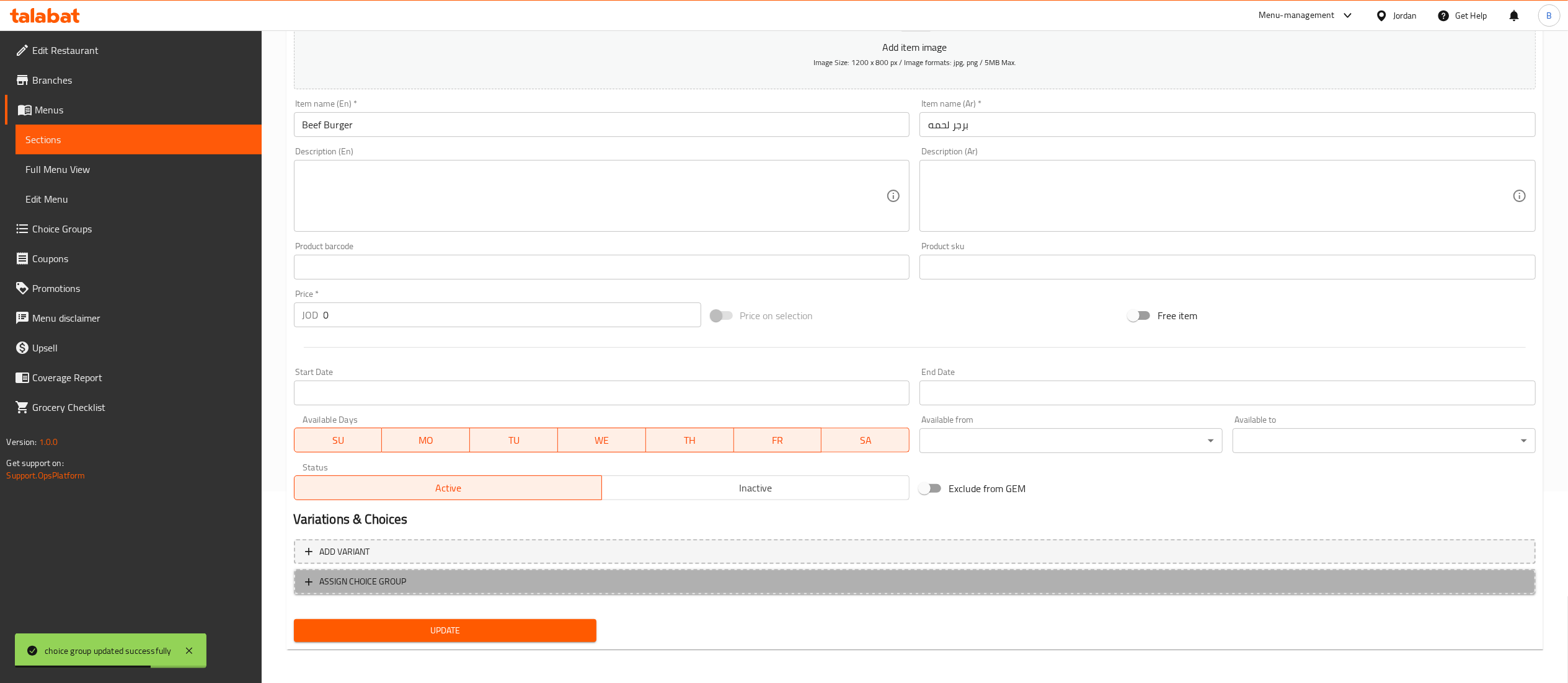
click at [435, 586] on span "ASSIGN CHOICE GROUP" at bounding box center [915, 581] width 1219 height 15
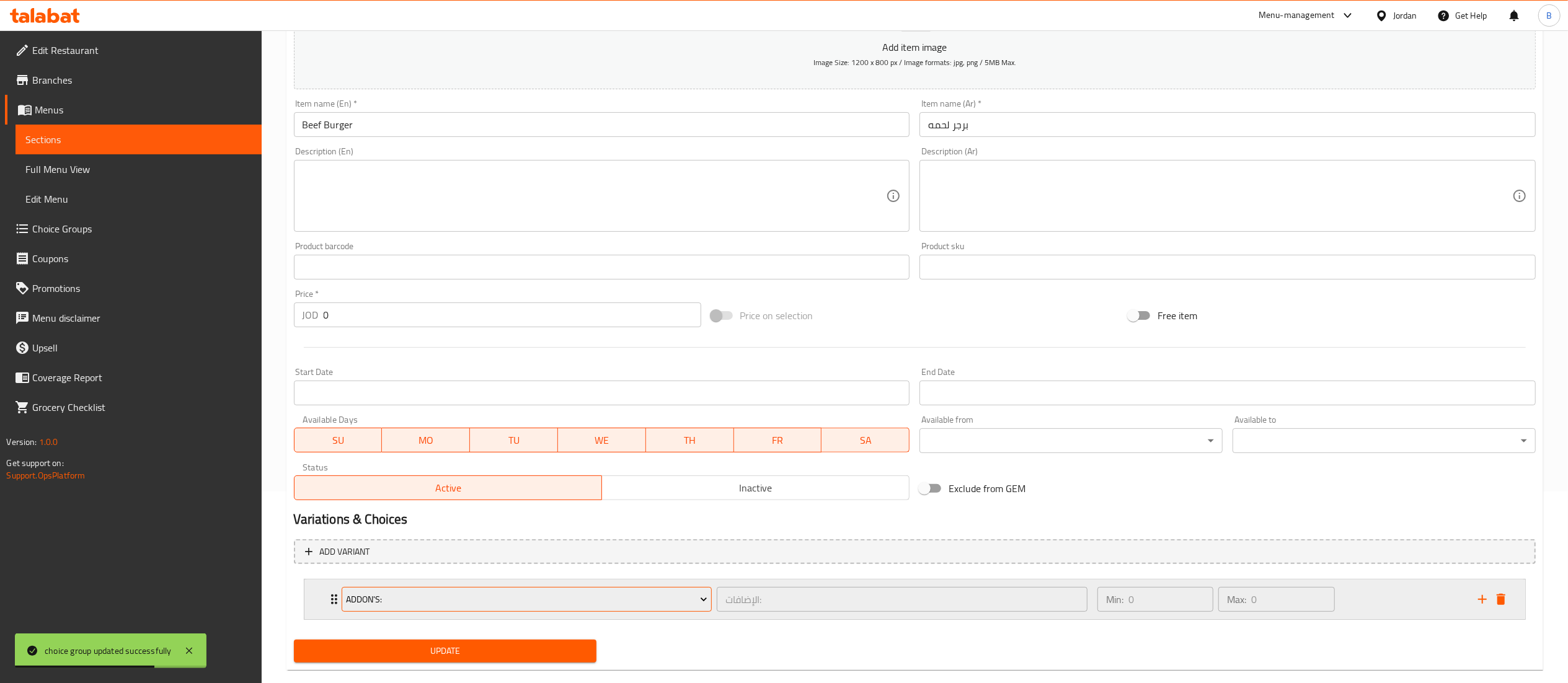
click at [464, 601] on span "Addon's:" at bounding box center [527, 599] width 361 height 15
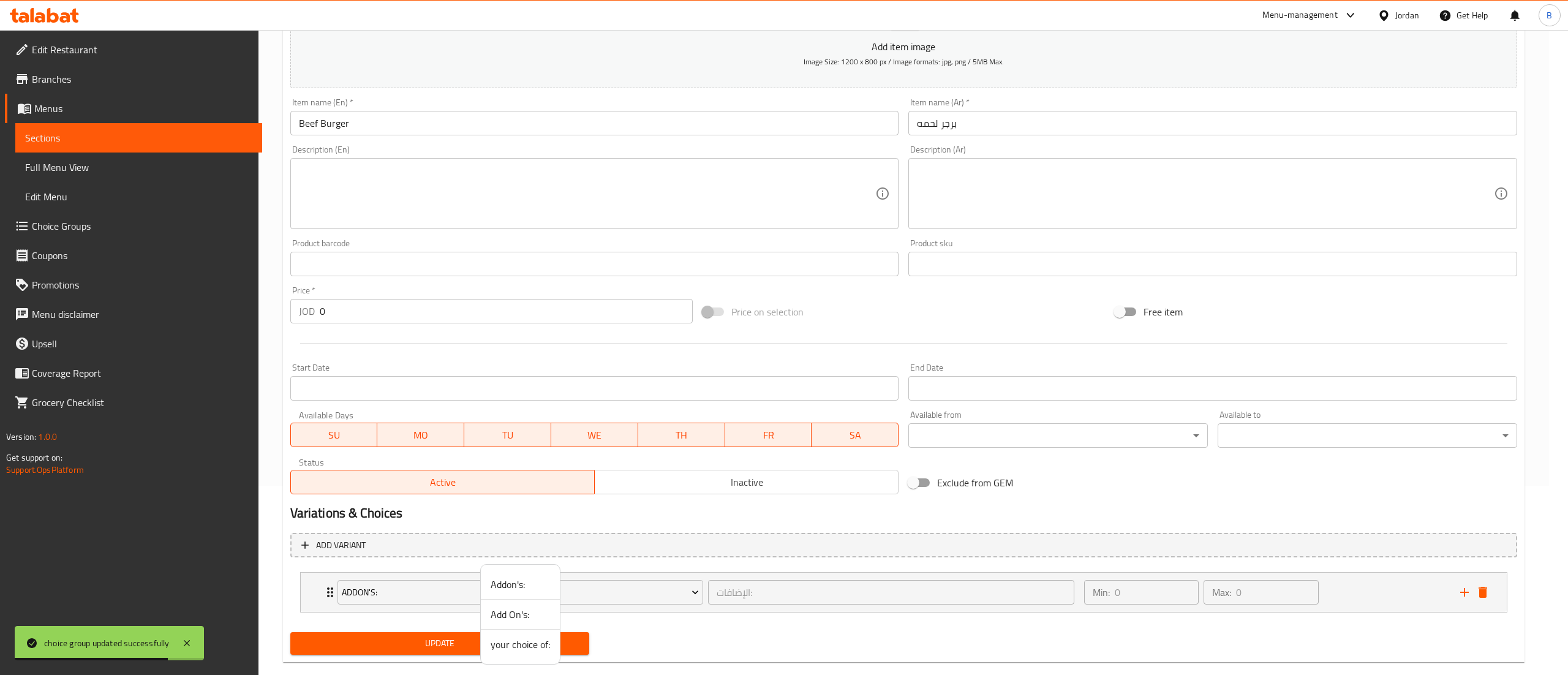
click at [530, 650] on span "your choice of:" at bounding box center [520, 644] width 59 height 15
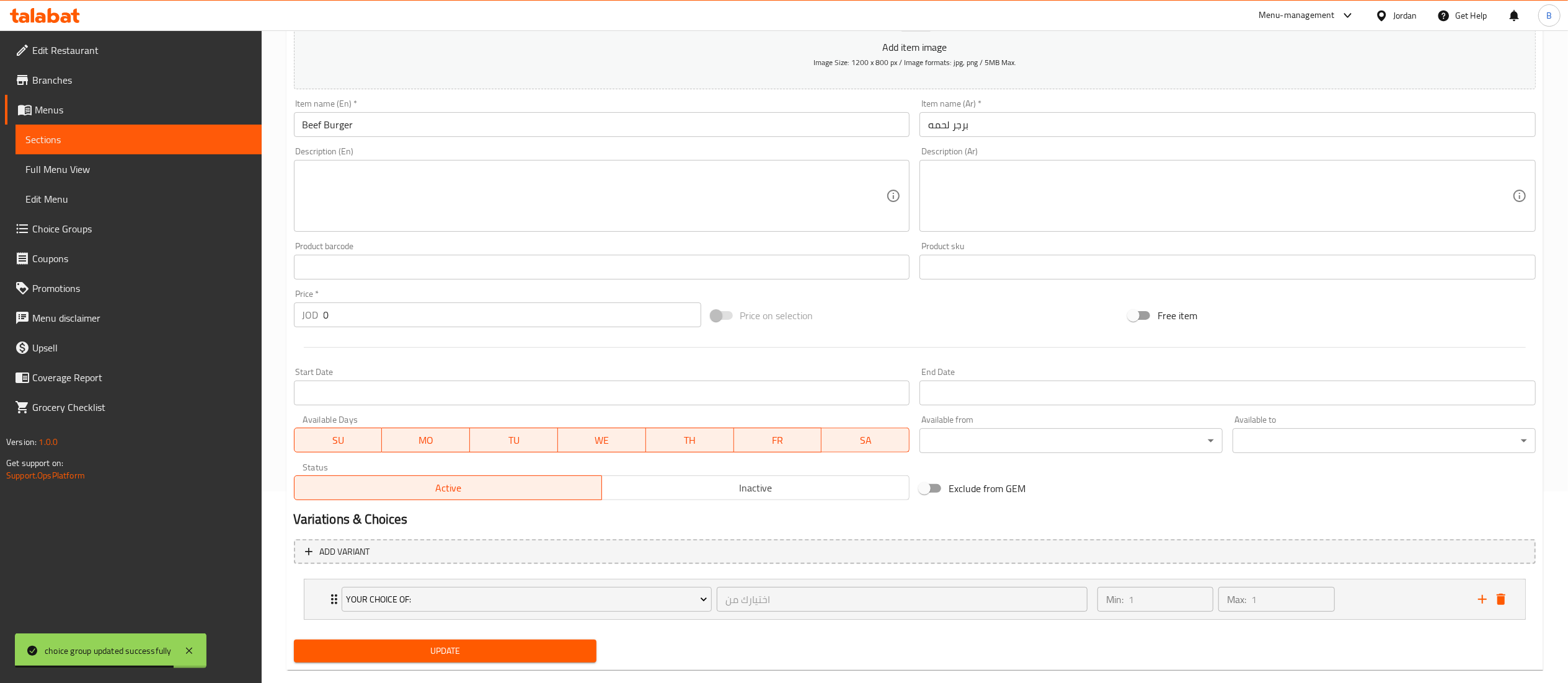
click at [511, 649] on span "Update" at bounding box center [445, 651] width 283 height 15
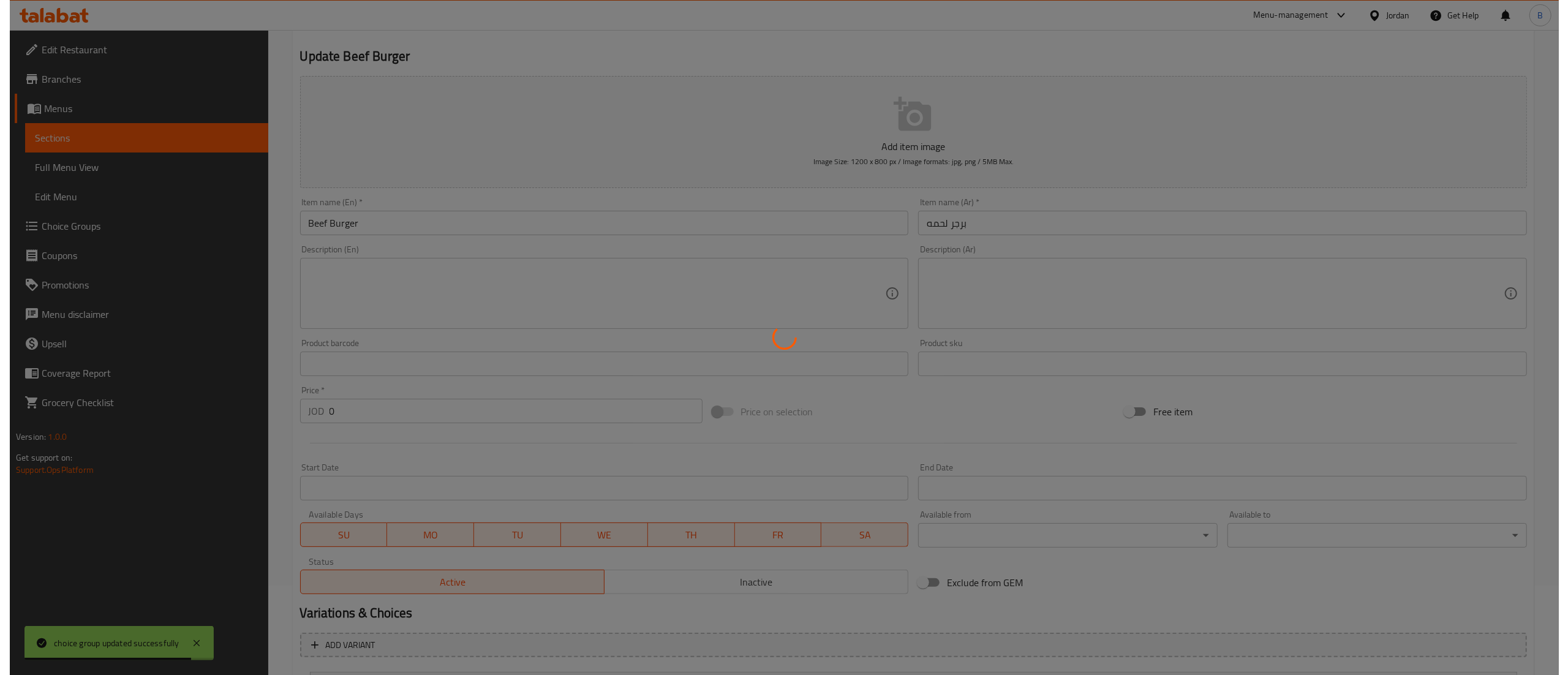
scroll to position [0, 0]
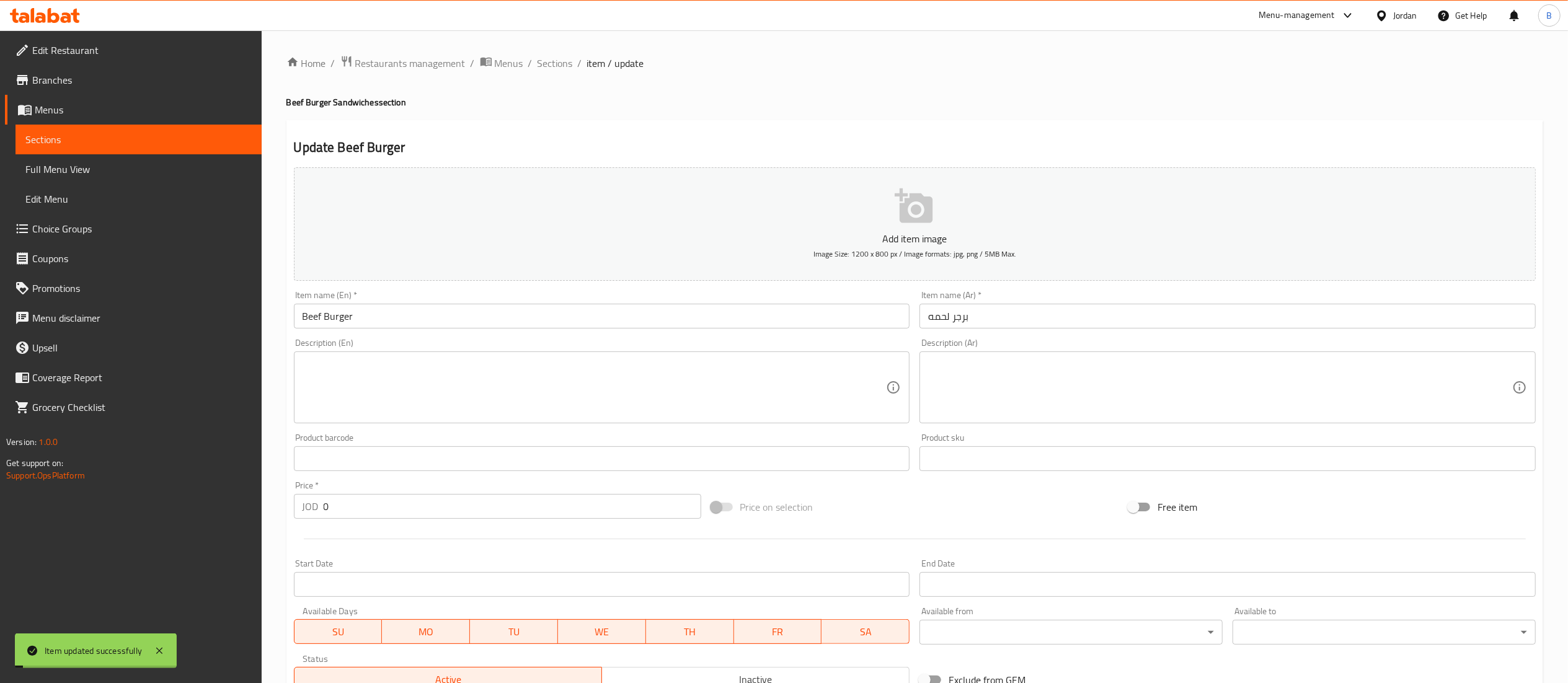
drag, startPoint x: 553, startPoint y: 64, endPoint x: 646, endPoint y: 90, distance: 96.6
click at [553, 63] on span "Sections" at bounding box center [555, 63] width 35 height 15
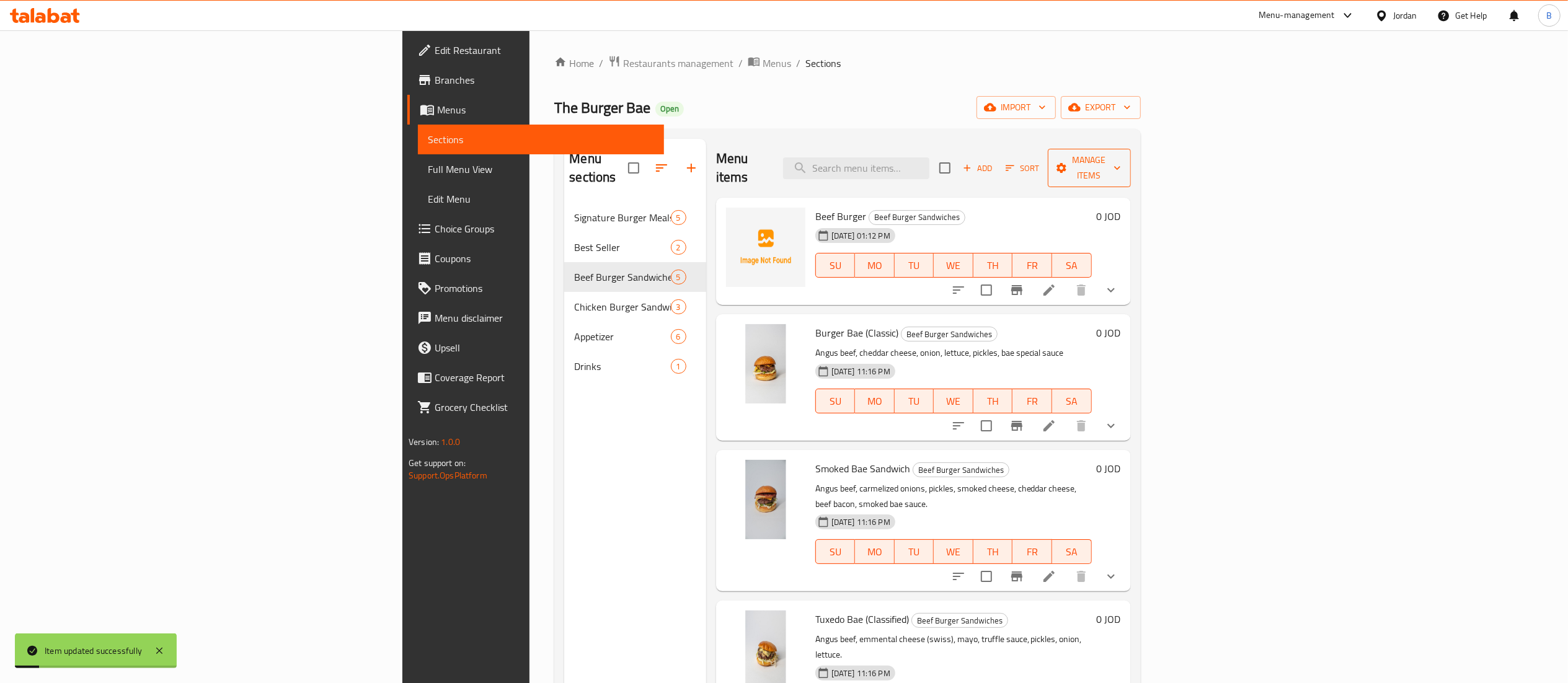
click at [1121, 159] on span "Manage items" at bounding box center [1089, 168] width 63 height 31
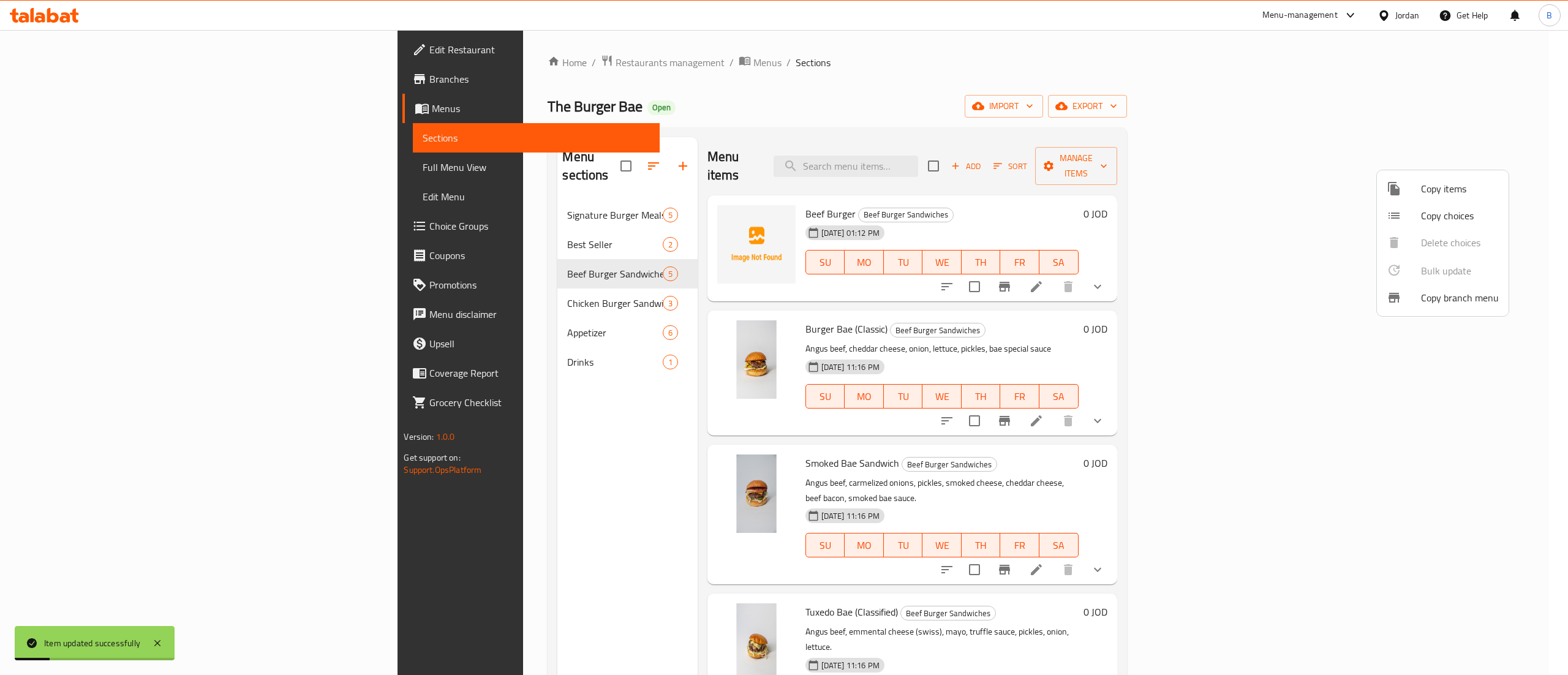
click at [1475, 183] on span "Copy items" at bounding box center [1459, 188] width 78 height 15
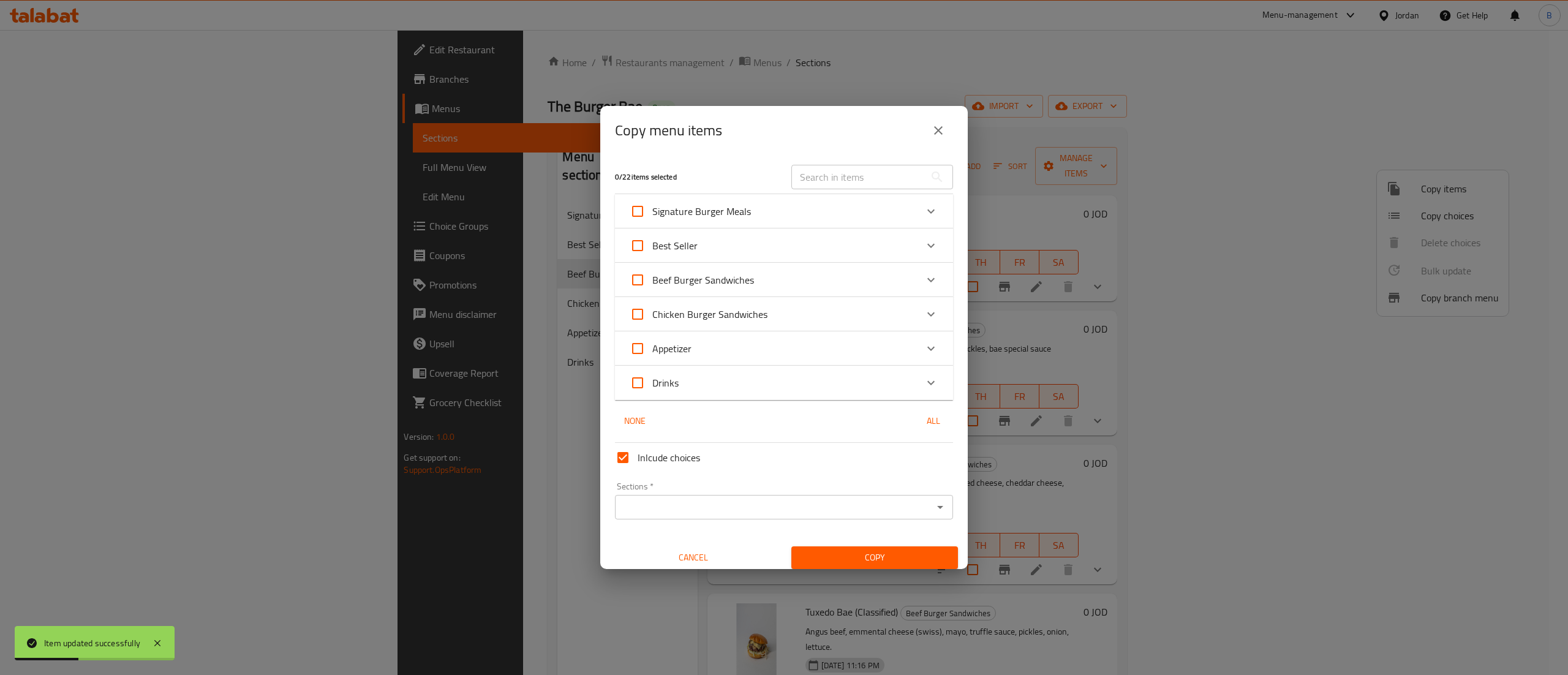
click at [887, 318] on div "Chicken Burger Sandwiches" at bounding box center [773, 314] width 287 height 30
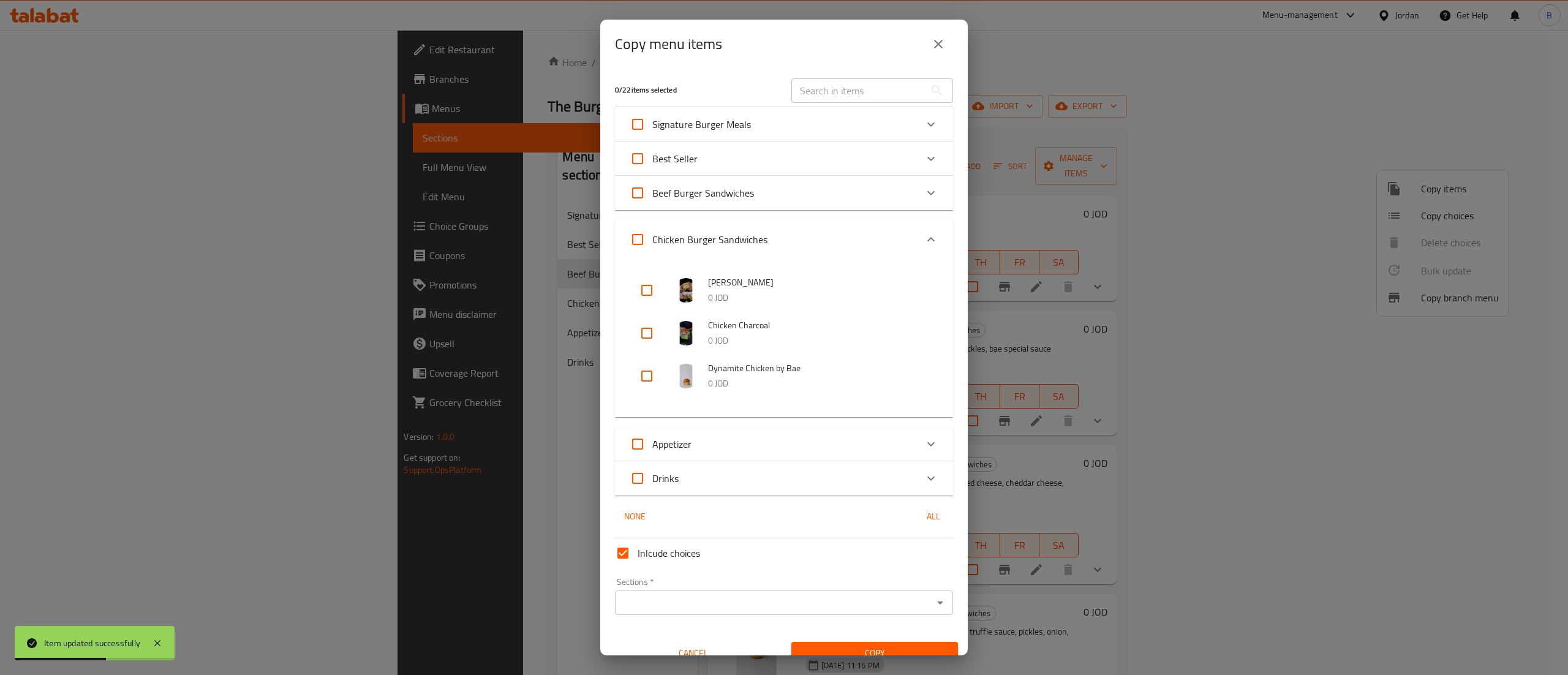
click at [923, 162] on icon "Expand" at bounding box center [930, 158] width 15 height 15
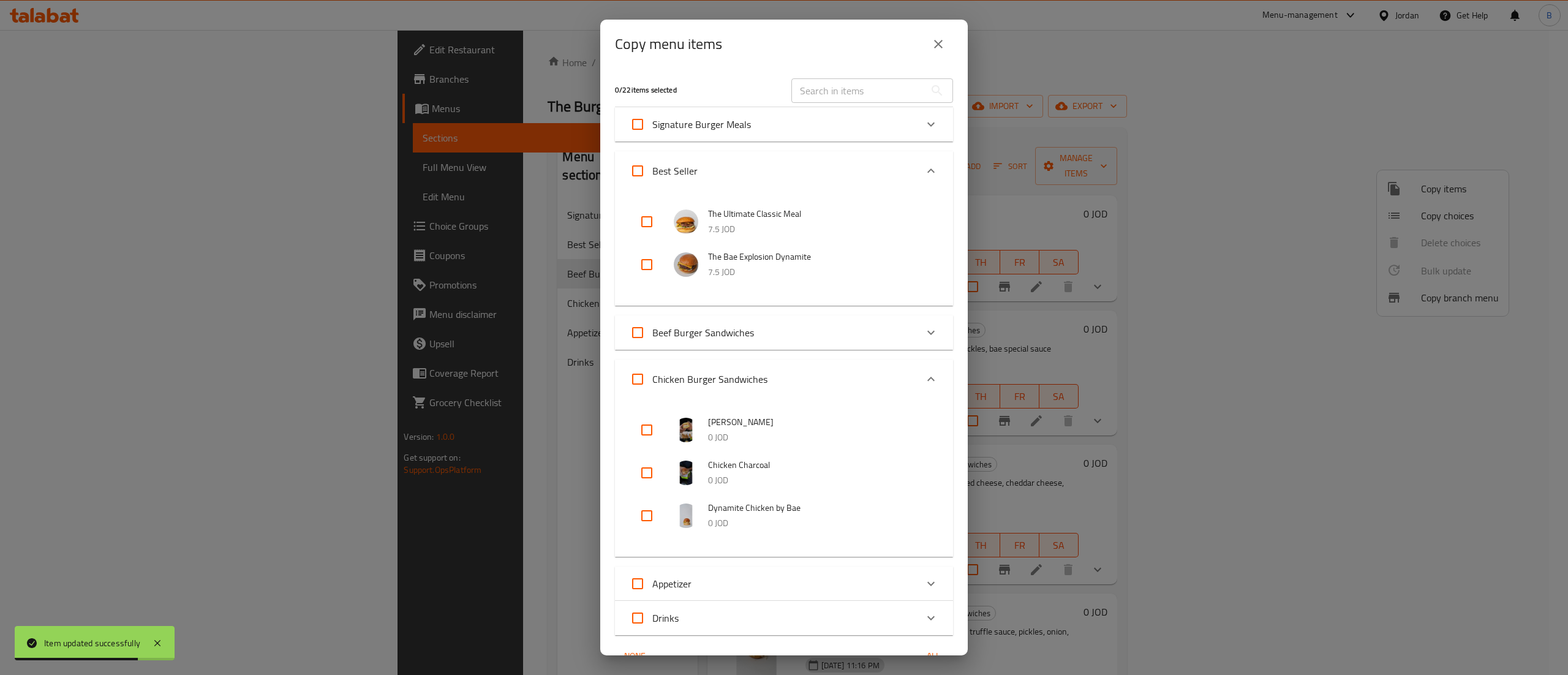
click at [923, 338] on icon "Expand" at bounding box center [930, 332] width 15 height 15
click at [636, 377] on input "checkbox" at bounding box center [647, 386] width 30 height 30
checkbox input "true"
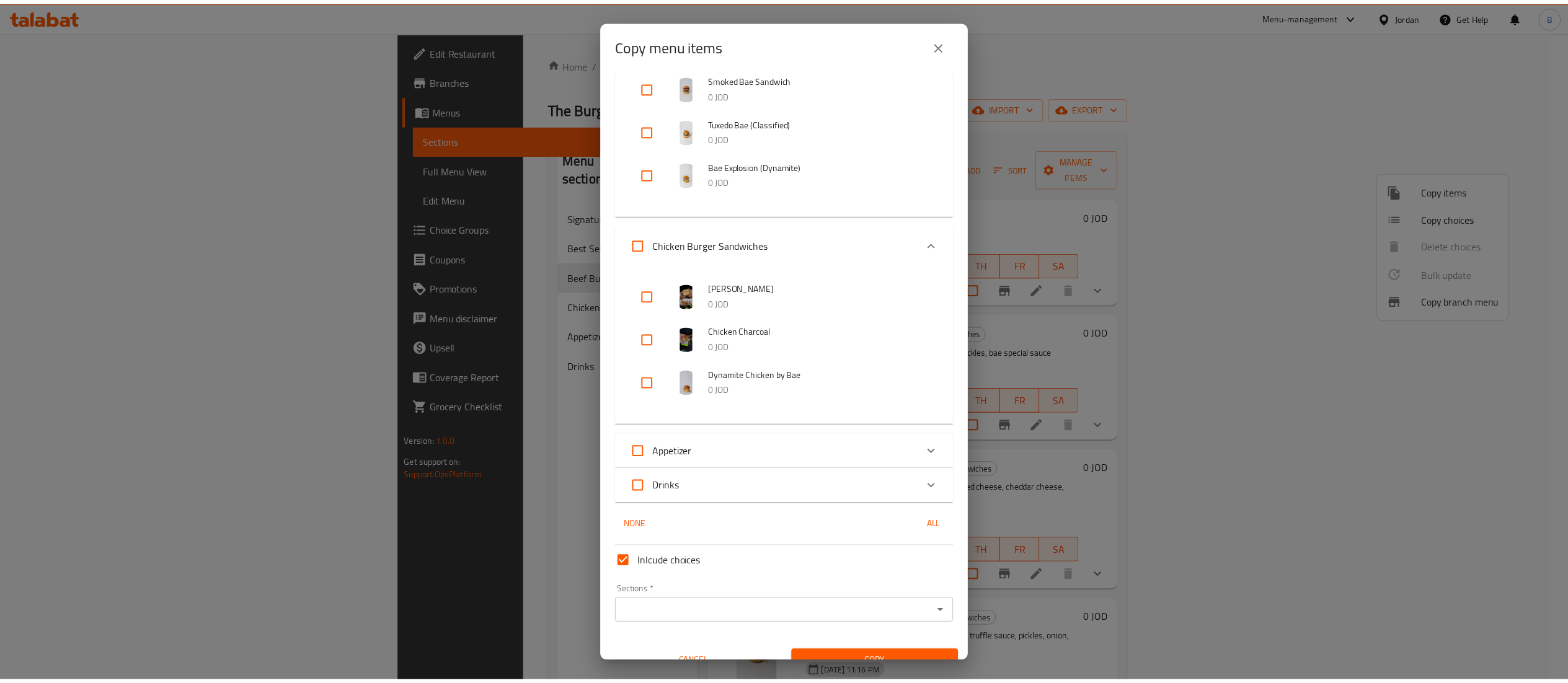
scroll to position [409, 0]
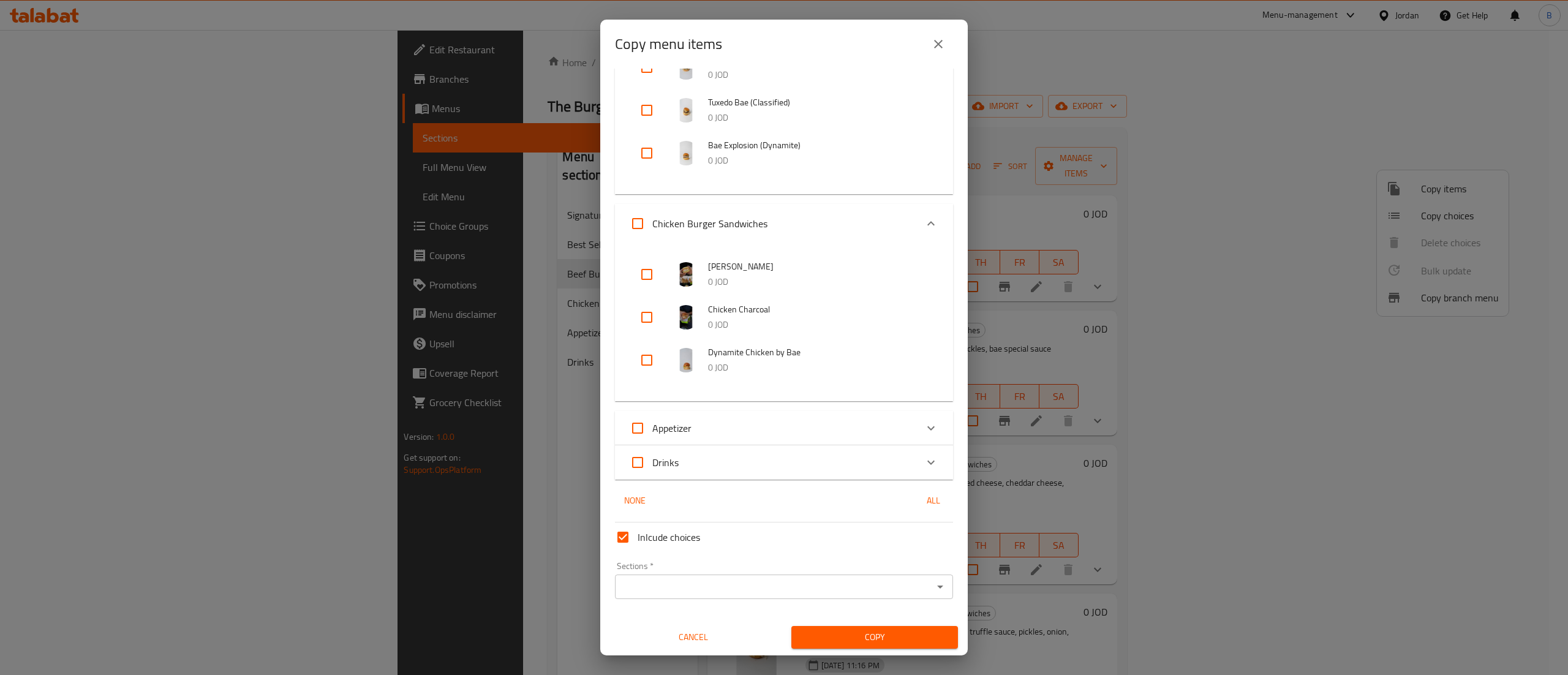
click at [618, 536] on input "Inlcude choices" at bounding box center [623, 537] width 30 height 30
click at [621, 539] on input "Inlcude choices" at bounding box center [623, 537] width 30 height 30
checkbox input "true"
click at [636, 578] on input "Sections   *" at bounding box center [774, 587] width 310 height 17
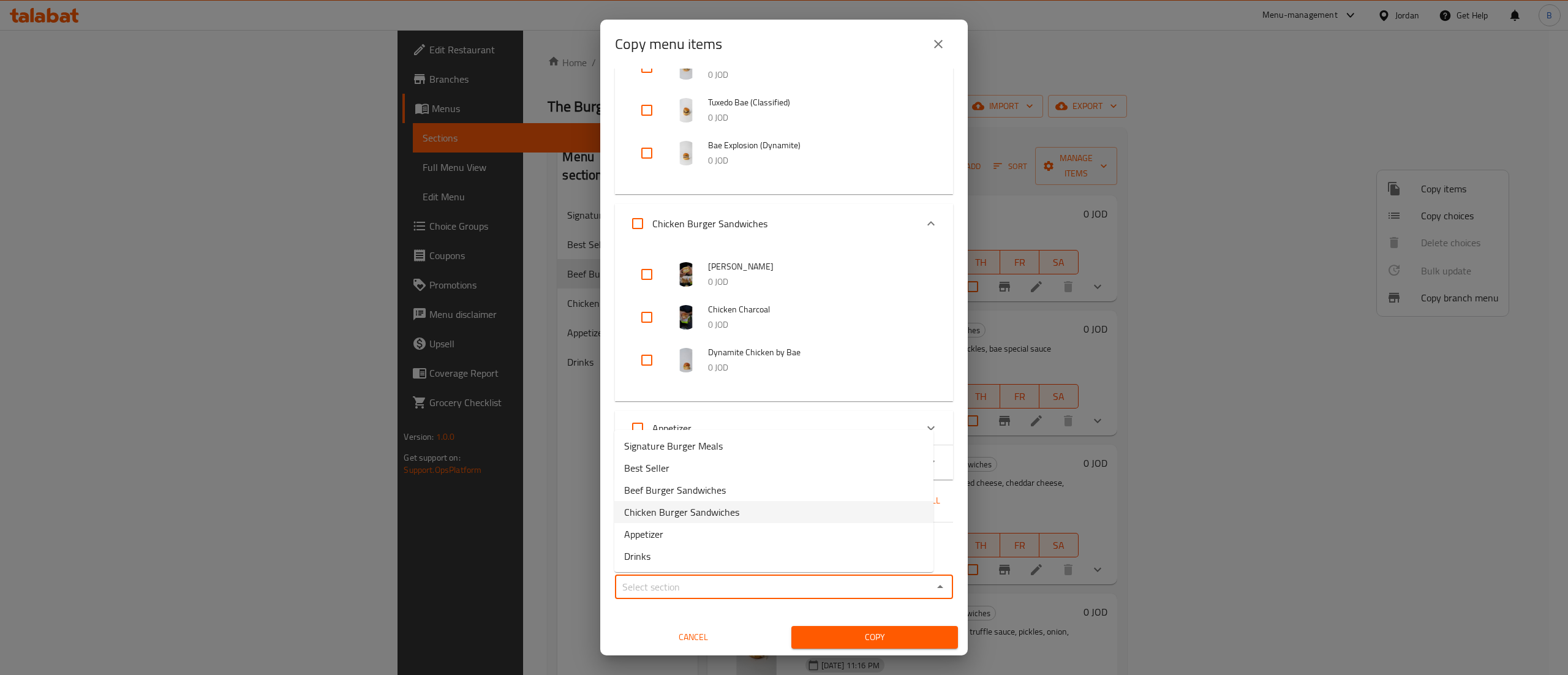
click at [699, 508] on span "Chicken Burger Sandwiches" at bounding box center [681, 511] width 115 height 15
type input "Chicken Burger Sandwiches"
click at [870, 642] on span "Copy" at bounding box center [875, 637] width 147 height 15
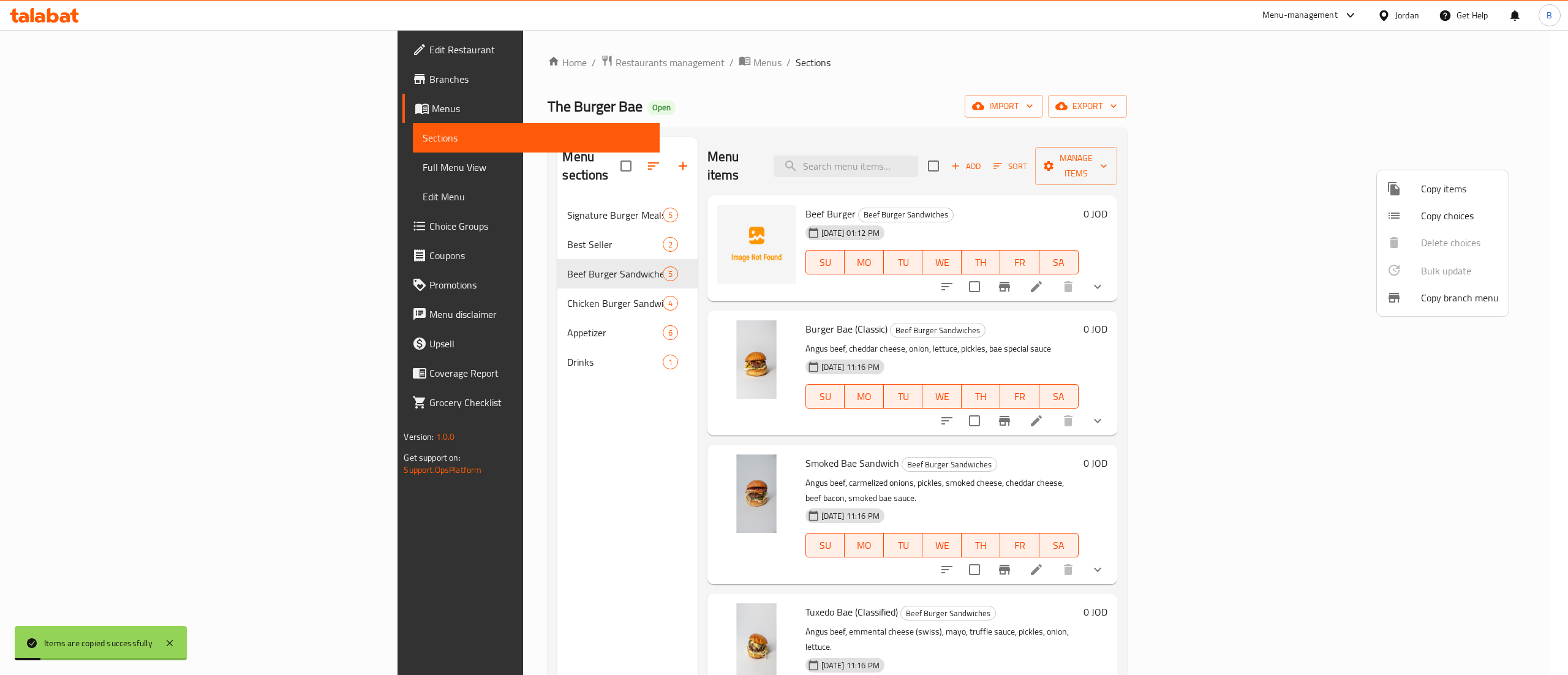
click at [368, 283] on div at bounding box center [784, 338] width 1568 height 675
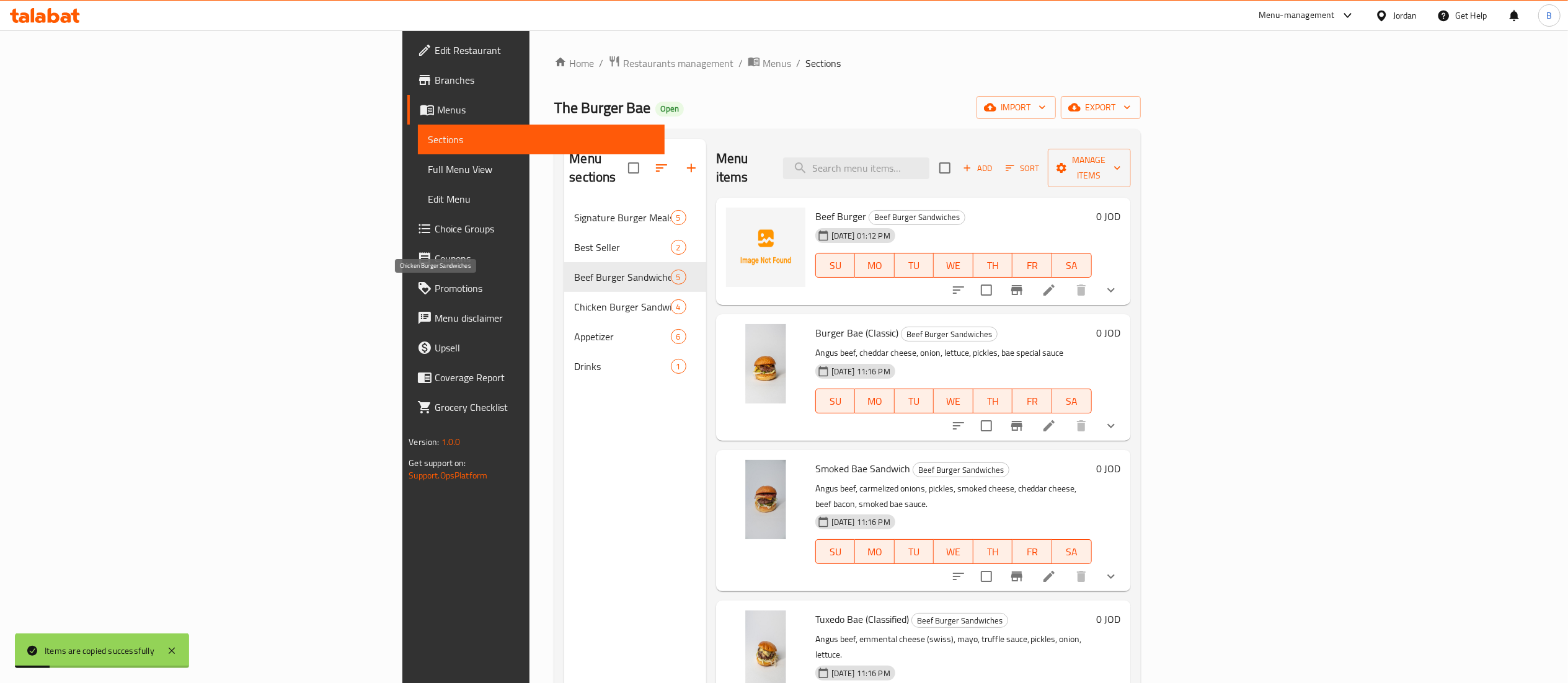
click at [574, 299] on span "Chicken Burger Sandwiches" at bounding box center [622, 306] width 96 height 15
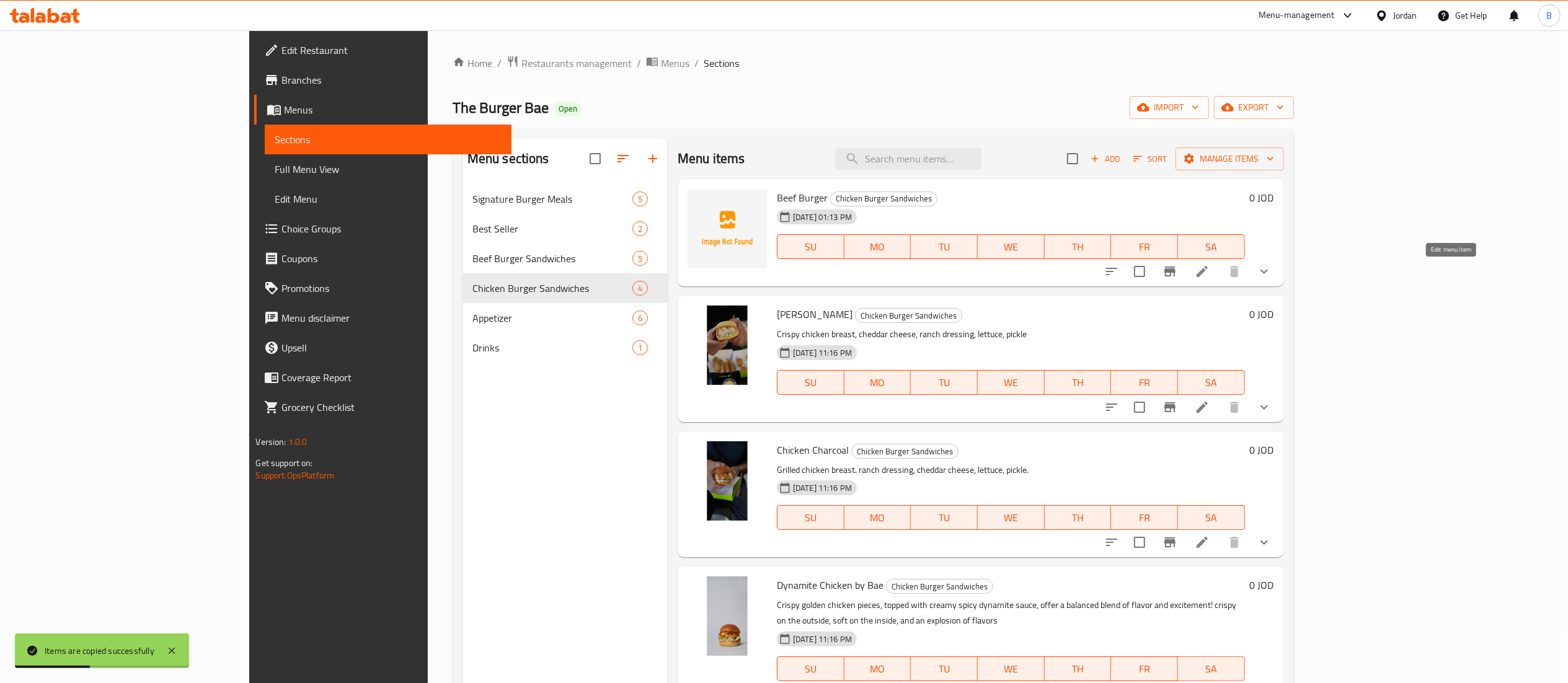
click at [1210, 269] on icon at bounding box center [1201, 271] width 15 height 15
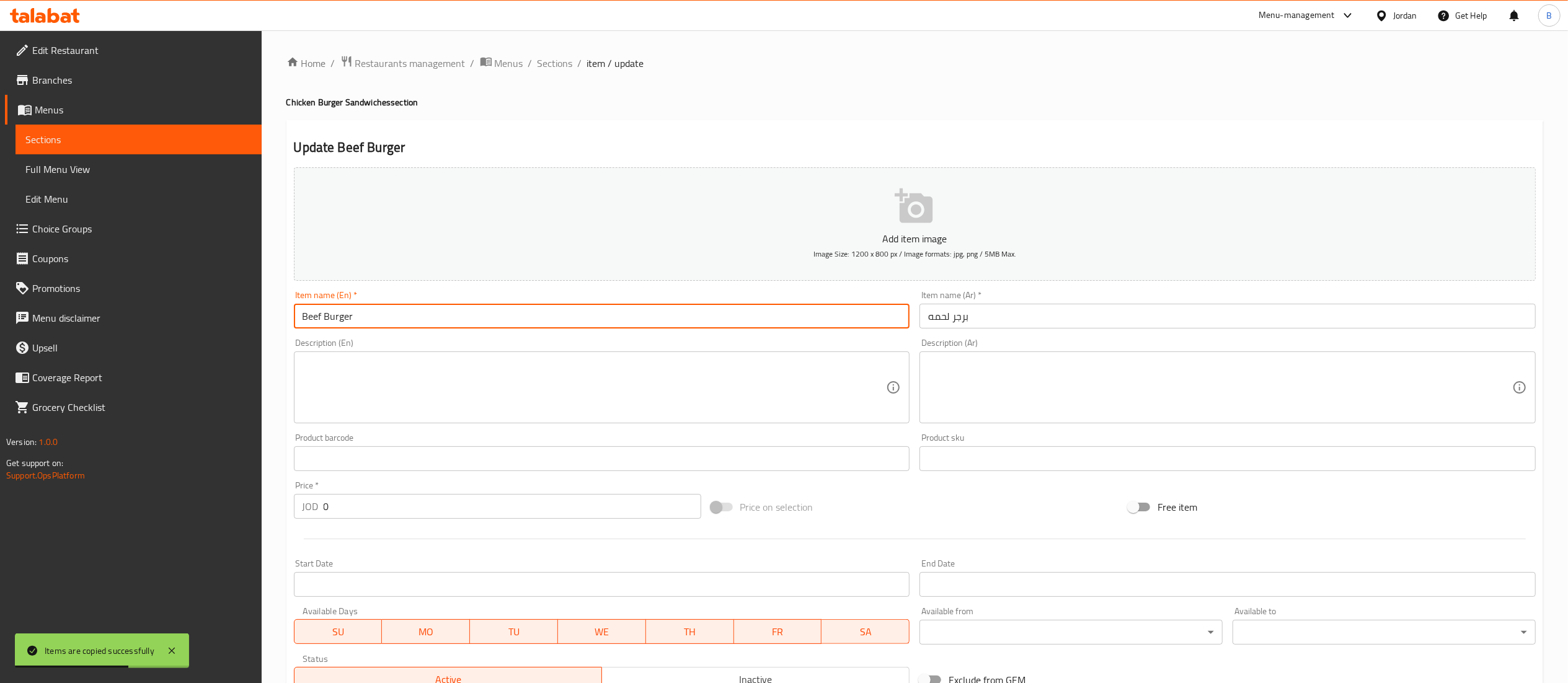
drag, startPoint x: 321, startPoint y: 311, endPoint x: 199, endPoint y: 313, distance: 122.0
click at [206, 312] on div "Edit Restaurant Branches Menus Sections Full Menu View Edit Menu Choice Groups …" at bounding box center [784, 463] width 1568 height 866
type input "Chicken Burger"
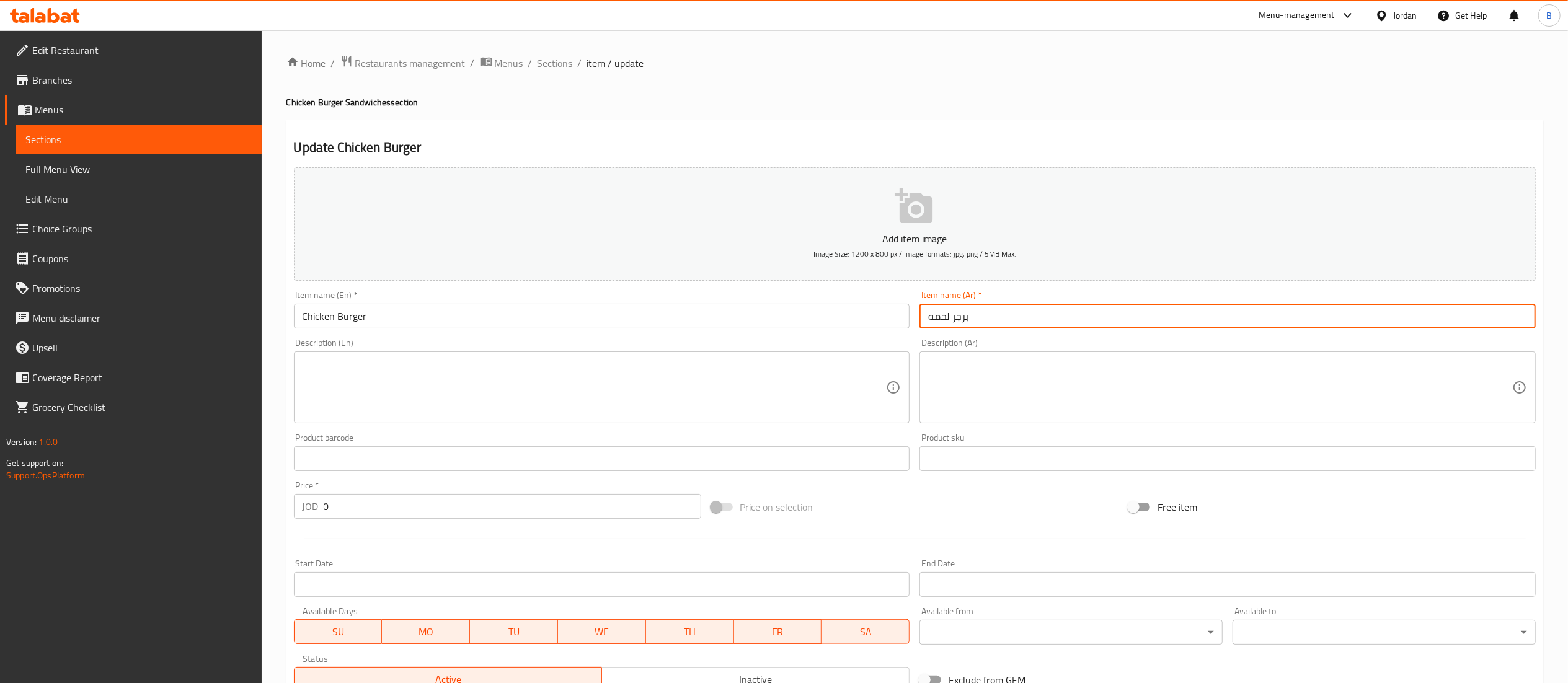
drag, startPoint x: 951, startPoint y: 313, endPoint x: 832, endPoint y: 313, distance: 119.0
click at [844, 314] on div "Add item image Image Size: 1200 x 800 px / Image formats: jpg, png / 5MB Max. I…" at bounding box center [915, 429] width 1252 height 534
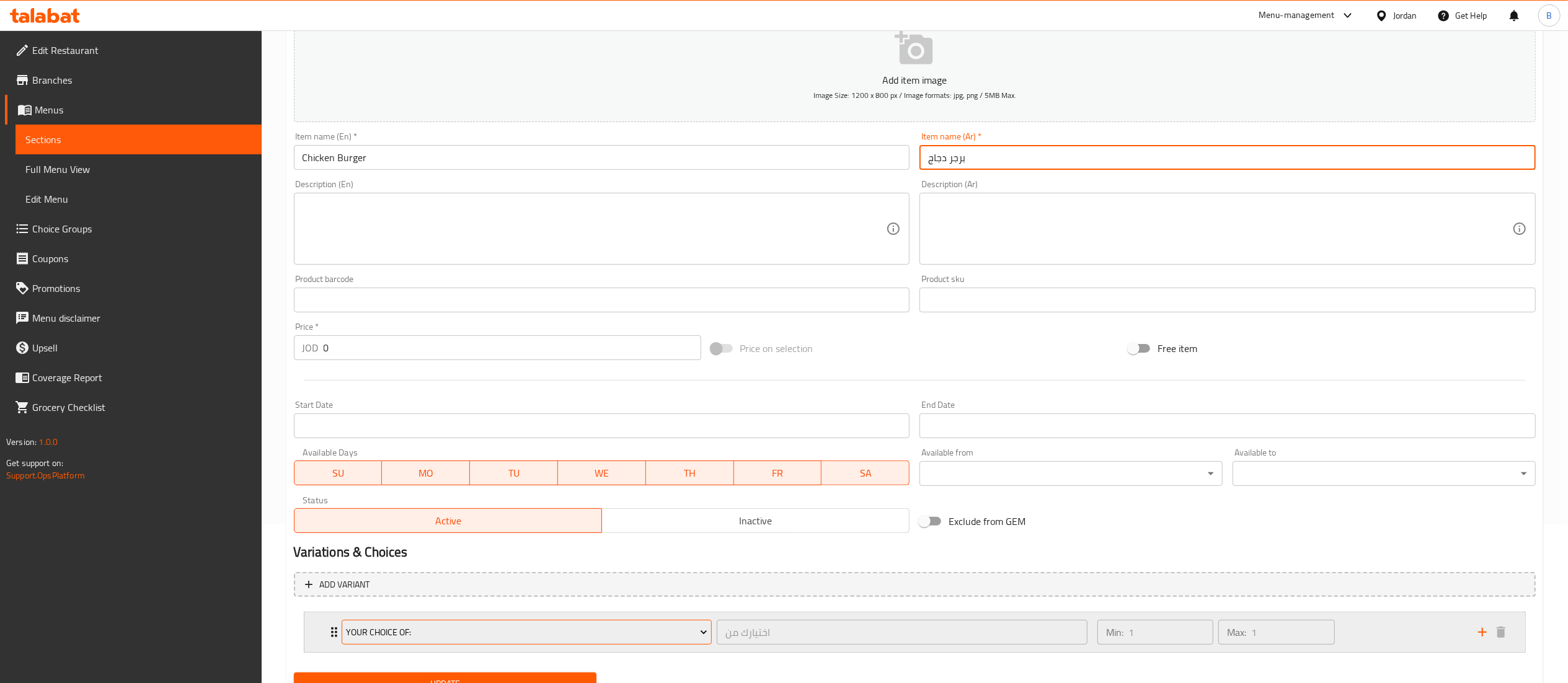
scroll to position [214, 0]
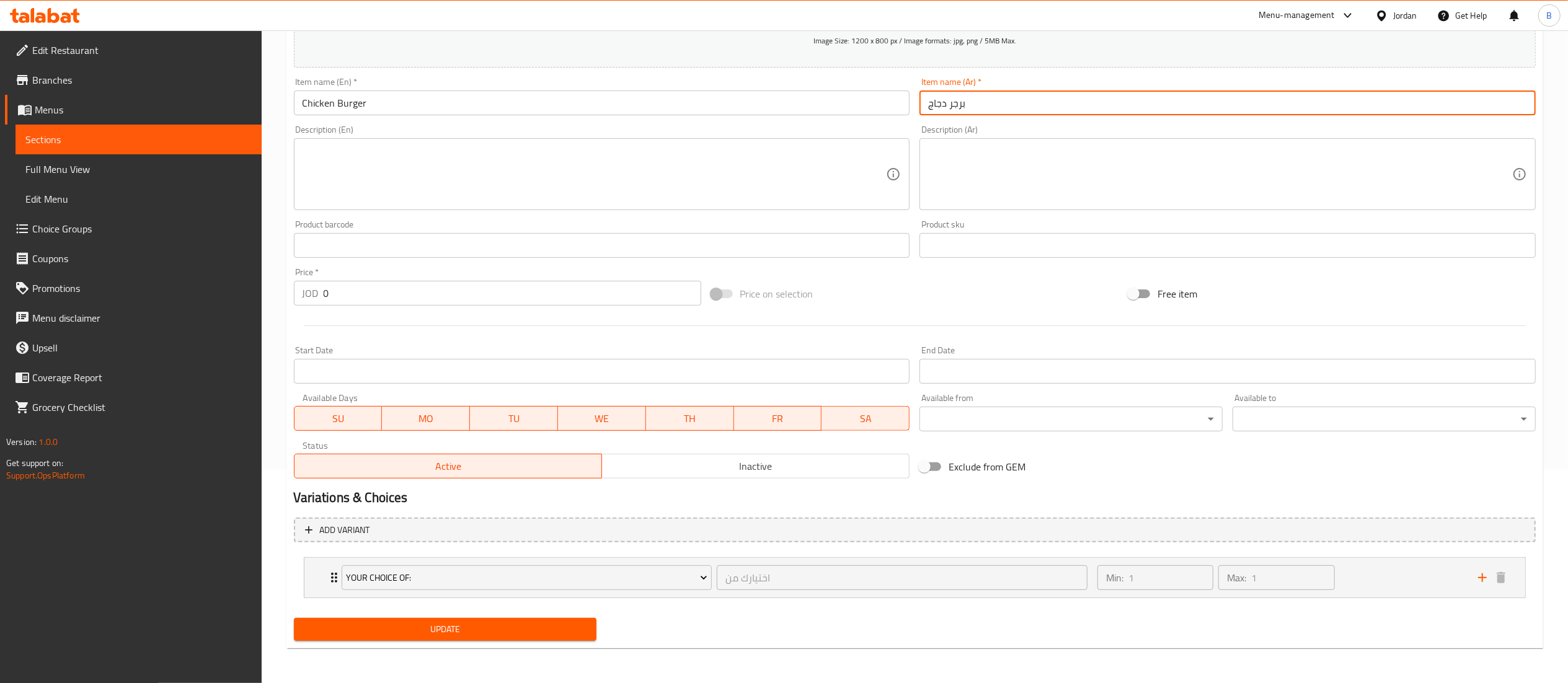
type input "برجر دجاج"
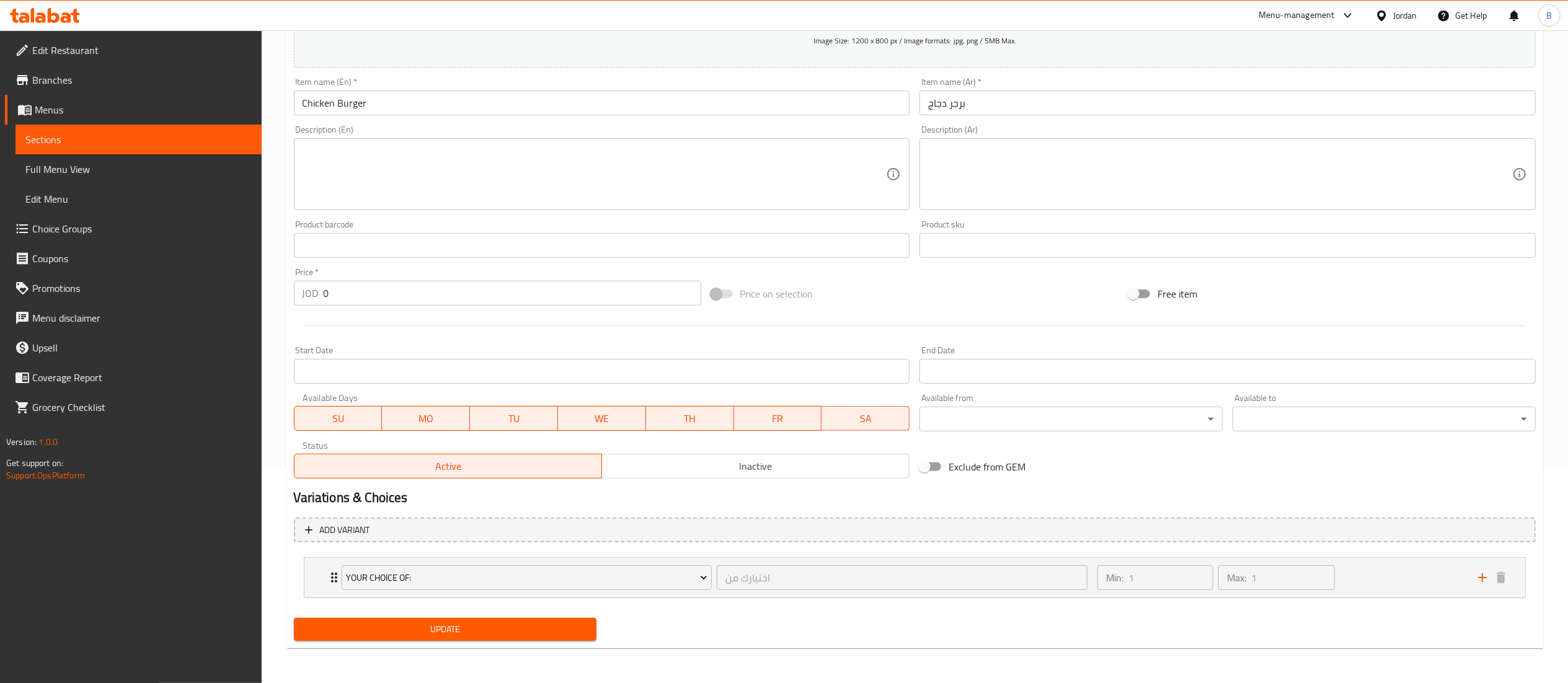
drag, startPoint x: 470, startPoint y: 615, endPoint x: 477, endPoint y: 626, distance: 13.0
click at [471, 617] on div "Update" at bounding box center [445, 629] width 313 height 33
click at [477, 626] on span "Update" at bounding box center [445, 629] width 283 height 15
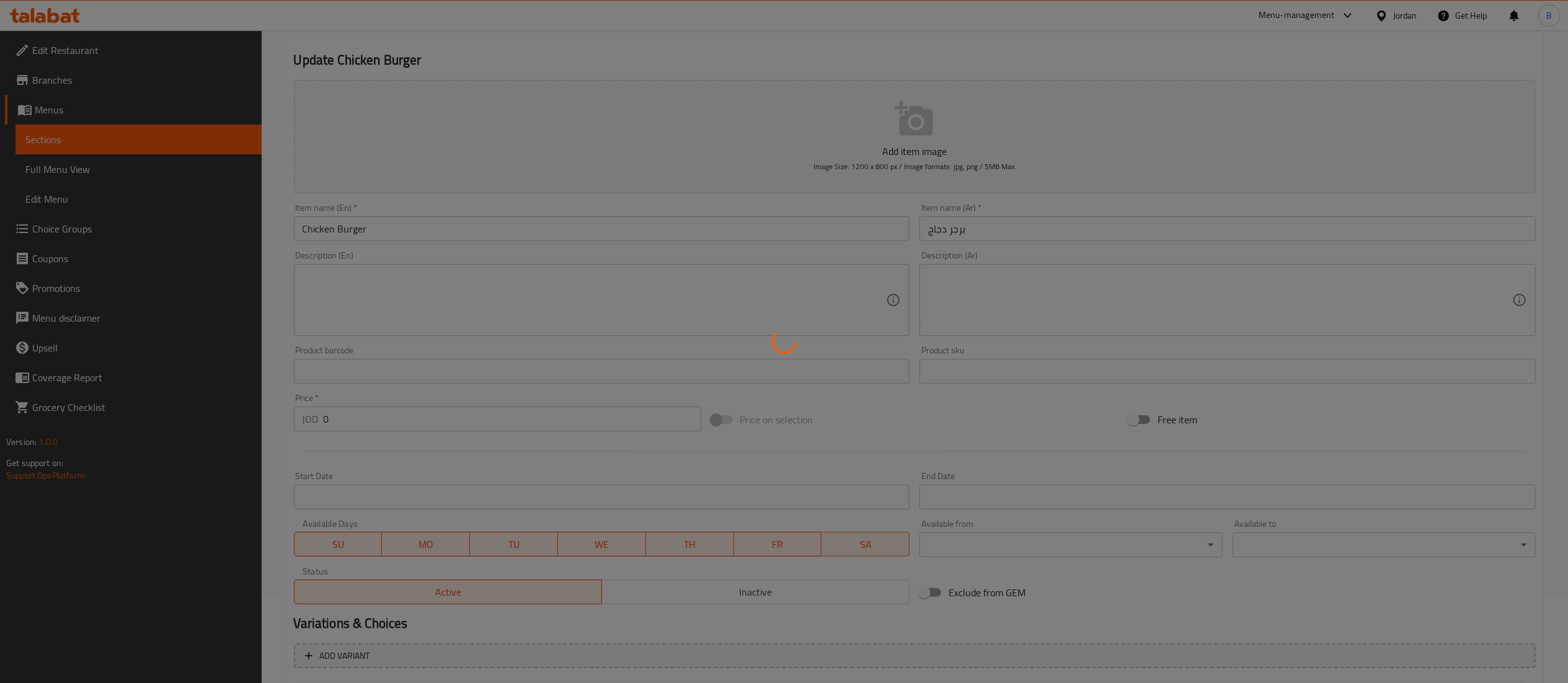
scroll to position [0, 0]
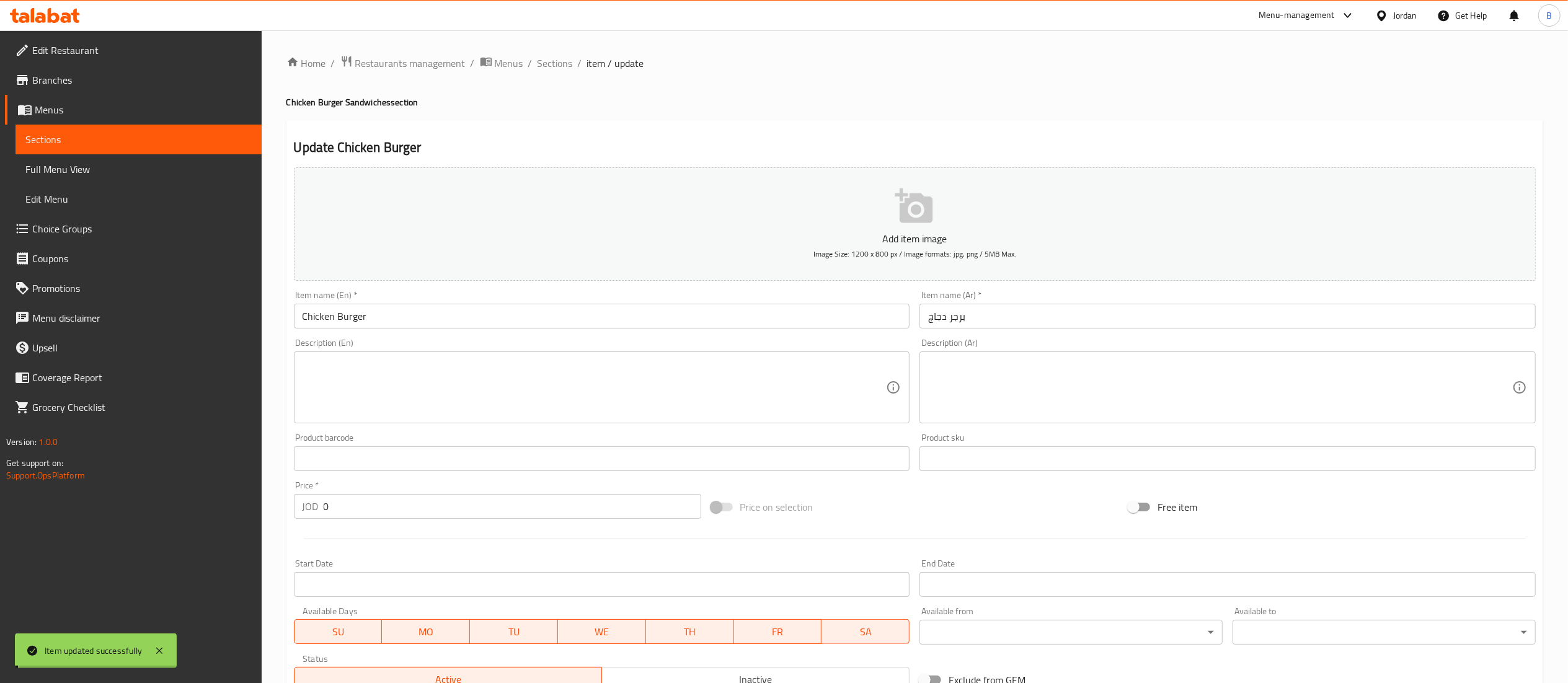
click at [554, 58] on span "Sections" at bounding box center [555, 63] width 35 height 15
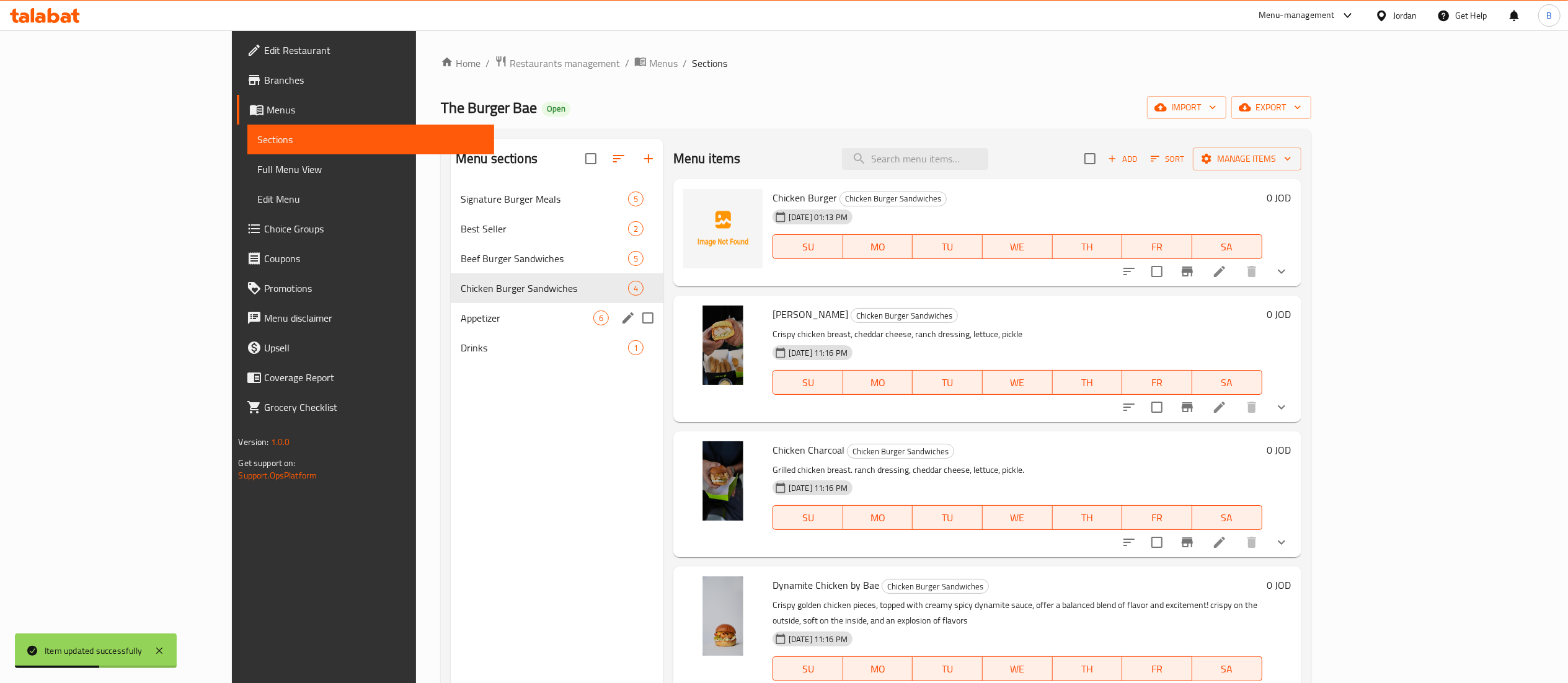
click at [461, 342] on span "Drinks" at bounding box center [544, 347] width 168 height 15
